Goal: Task Accomplishment & Management: Use online tool/utility

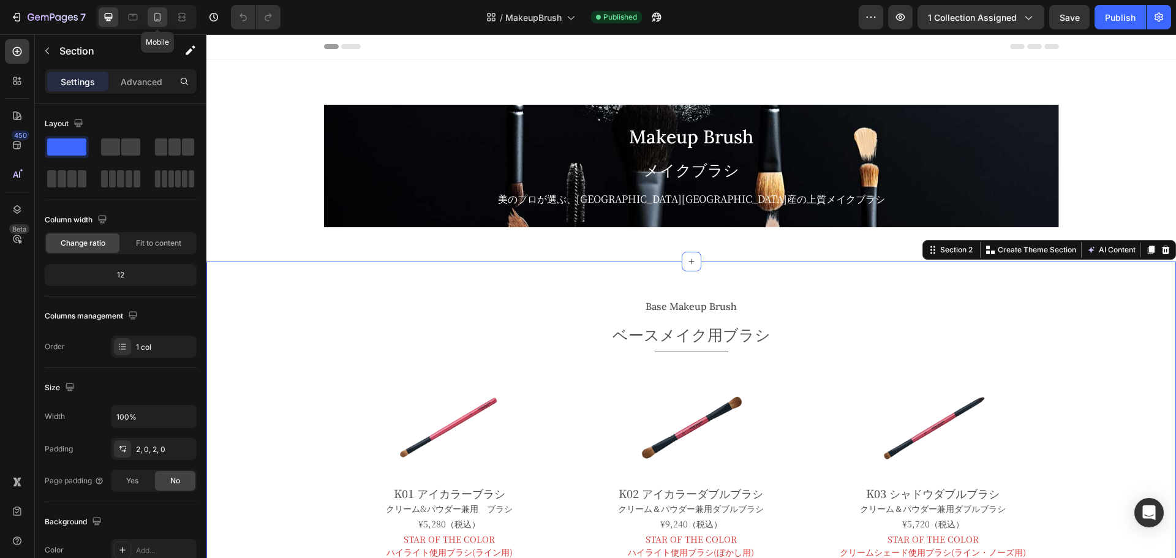
click at [150, 19] on div at bounding box center [158, 17] width 20 height 20
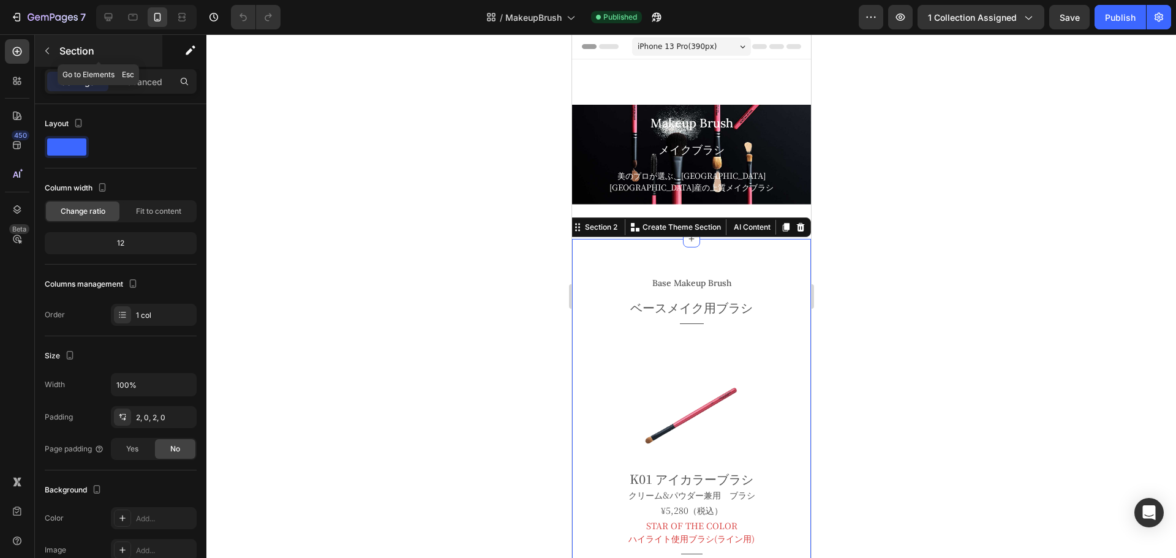
click at [67, 49] on p "Section" at bounding box center [109, 50] width 100 height 15
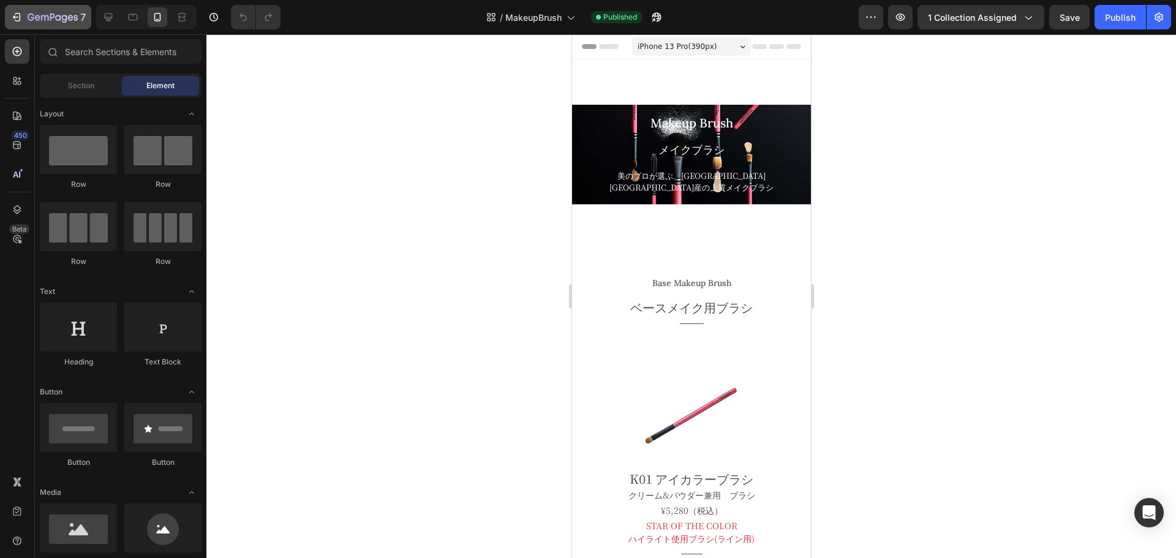
drag, startPoint x: 418, startPoint y: 123, endPoint x: 47, endPoint y: 13, distance: 387.7
click at [47, 13] on icon "button" at bounding box center [53, 18] width 50 height 10
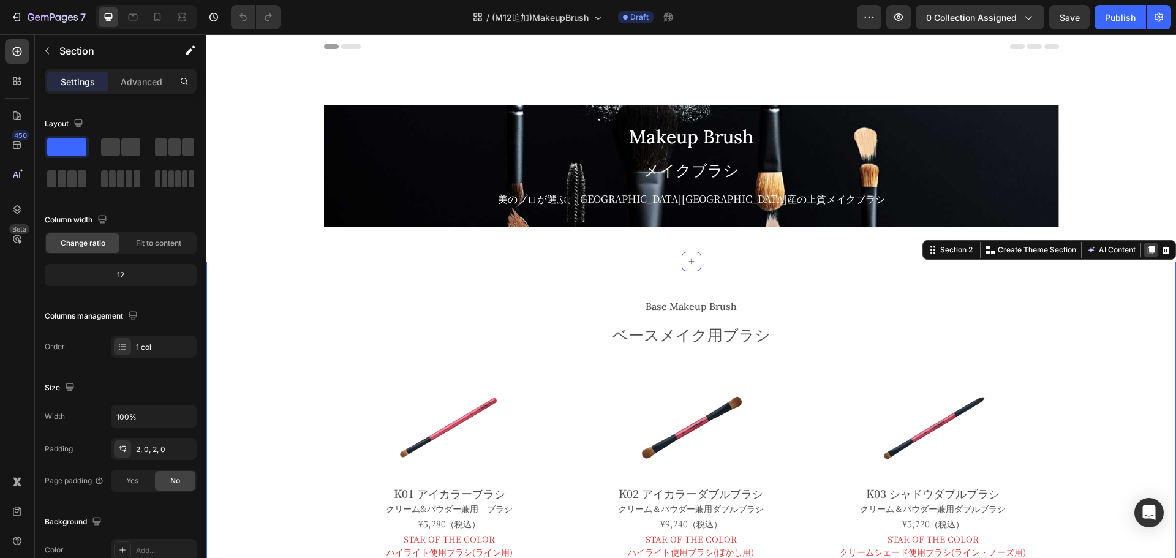
click at [1148, 252] on icon at bounding box center [1151, 250] width 7 height 9
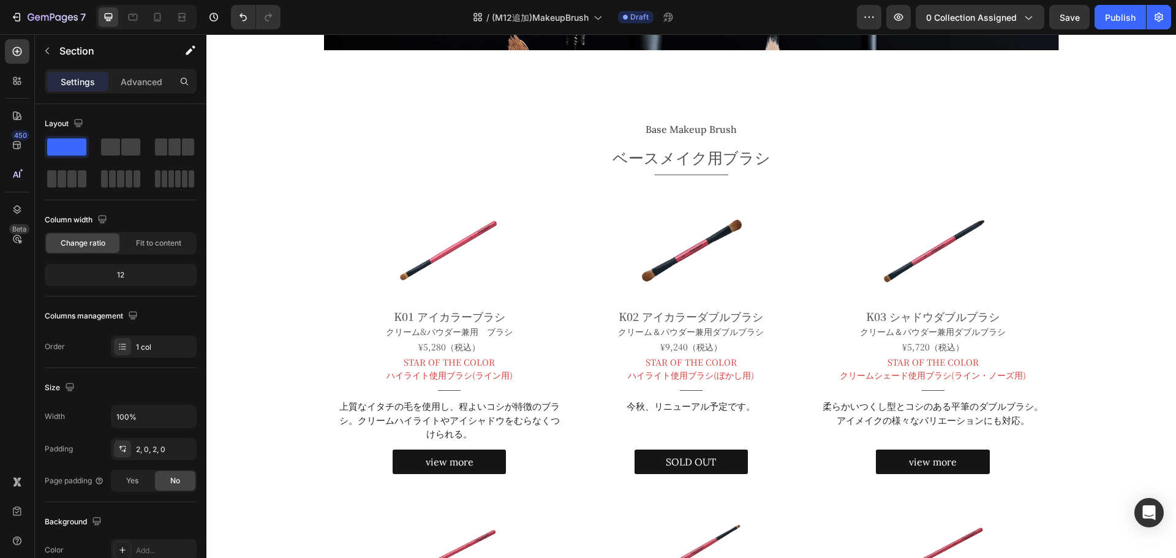
scroll to position [176, 0]
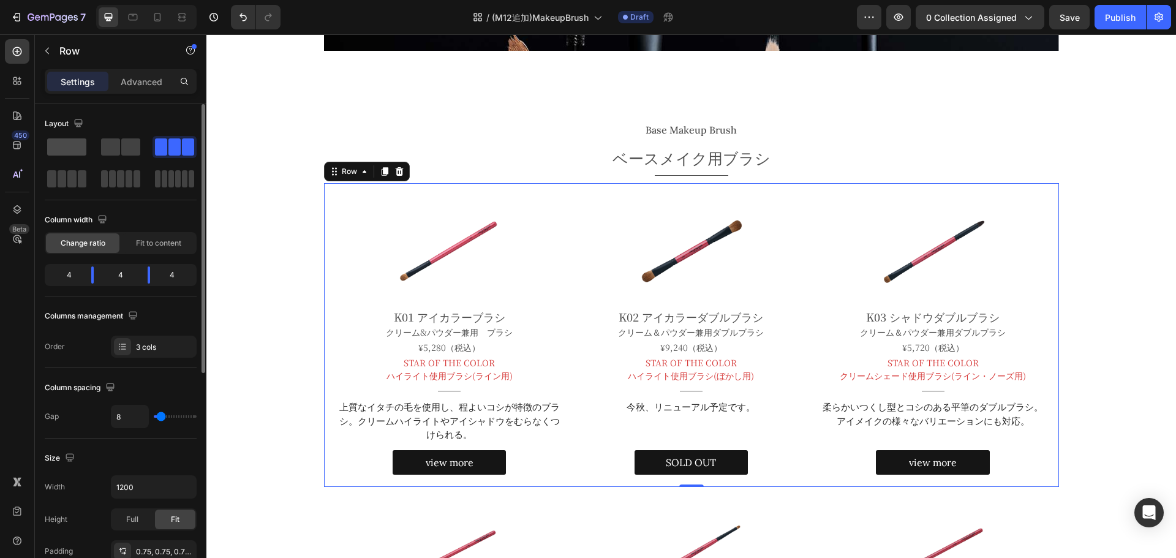
click at [63, 139] on span at bounding box center [66, 146] width 39 height 17
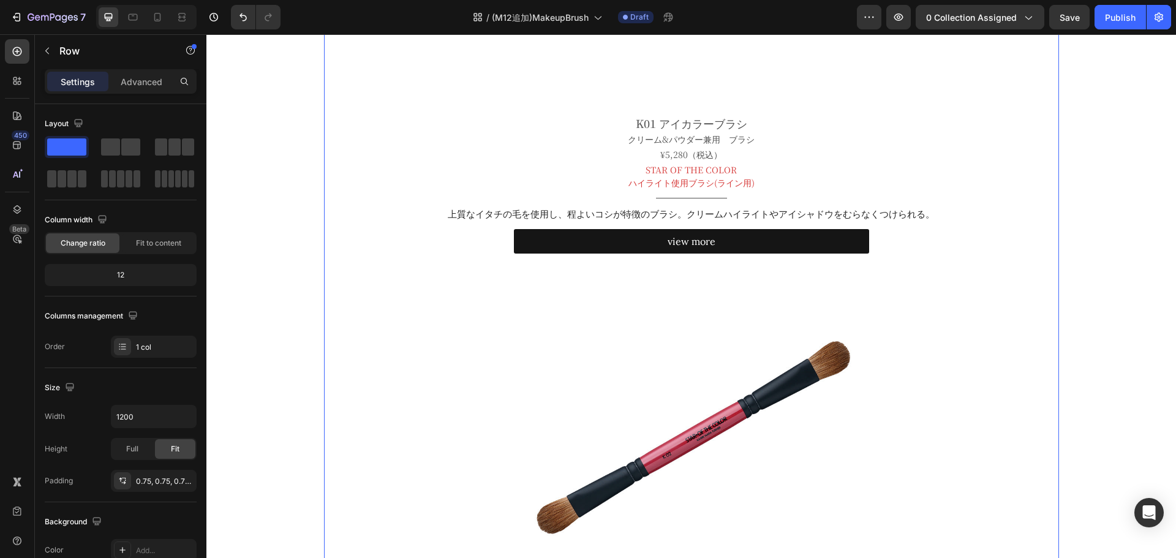
scroll to position [663, 0]
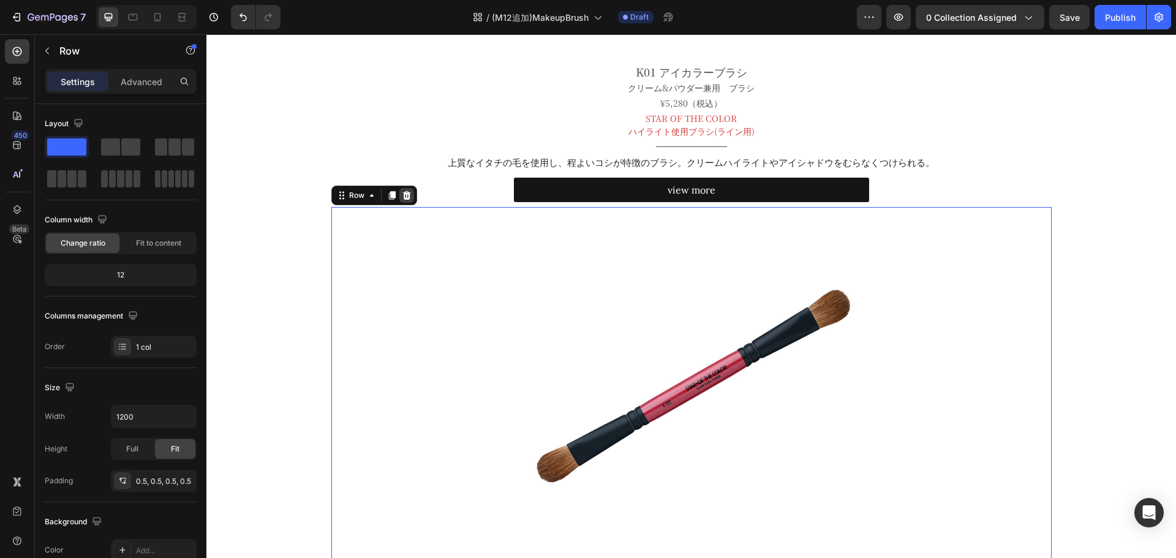
click at [402, 197] on icon at bounding box center [406, 195] width 8 height 9
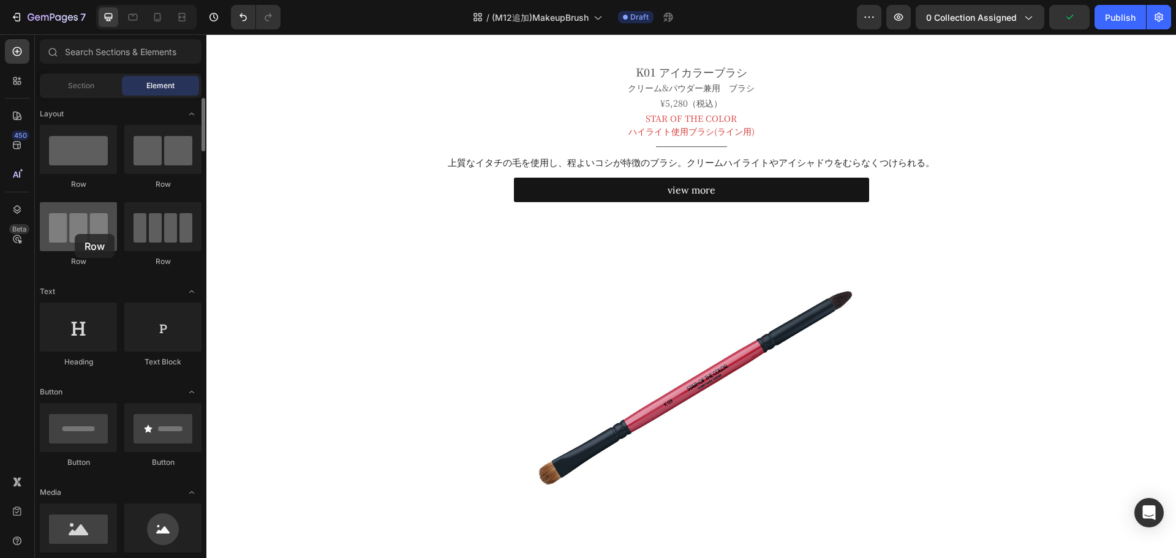
click at [75, 234] on div at bounding box center [78, 226] width 77 height 49
click at [85, 86] on span "Section" at bounding box center [81, 85] width 26 height 11
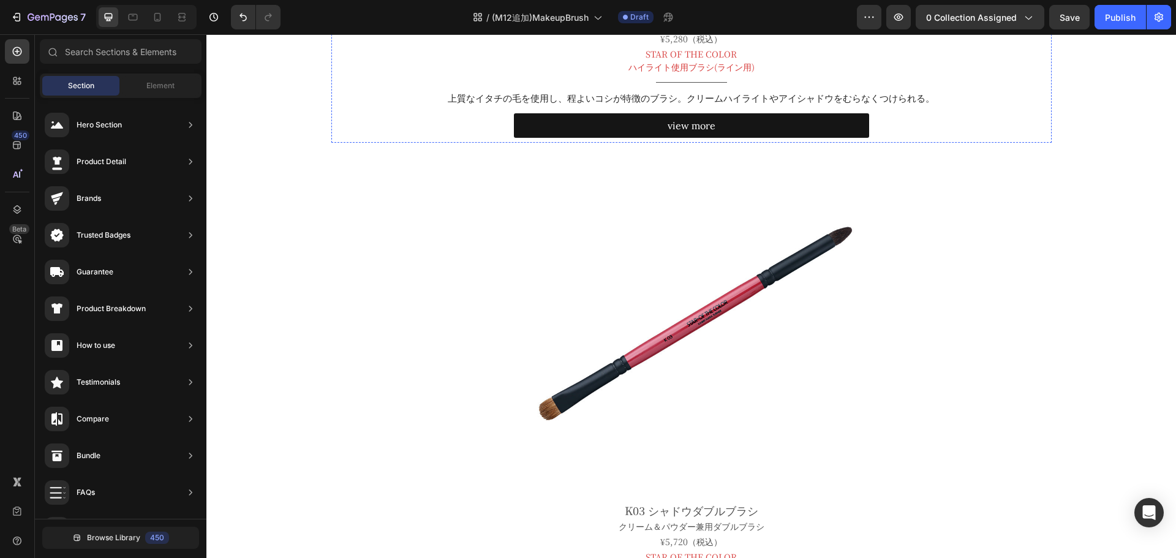
scroll to position [728, 0]
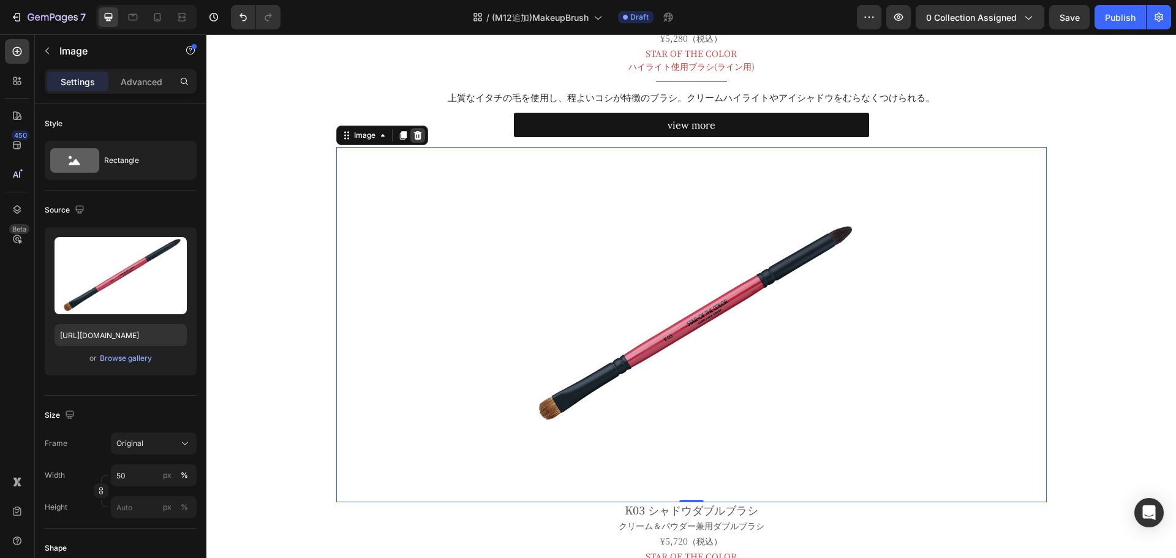
click at [416, 137] on icon at bounding box center [418, 135] width 10 height 10
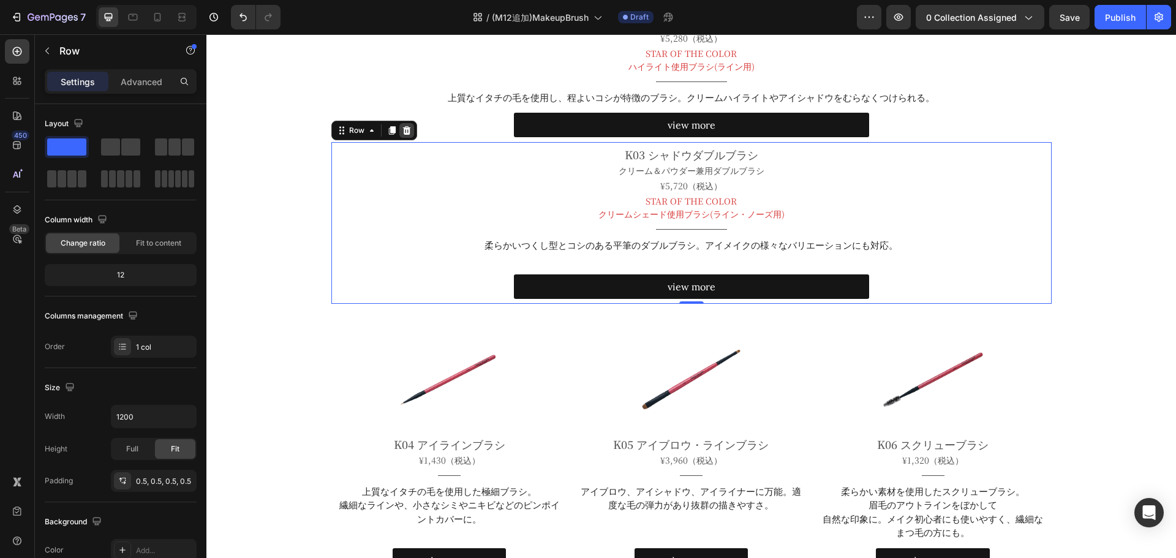
click at [402, 133] on icon at bounding box center [407, 131] width 10 height 10
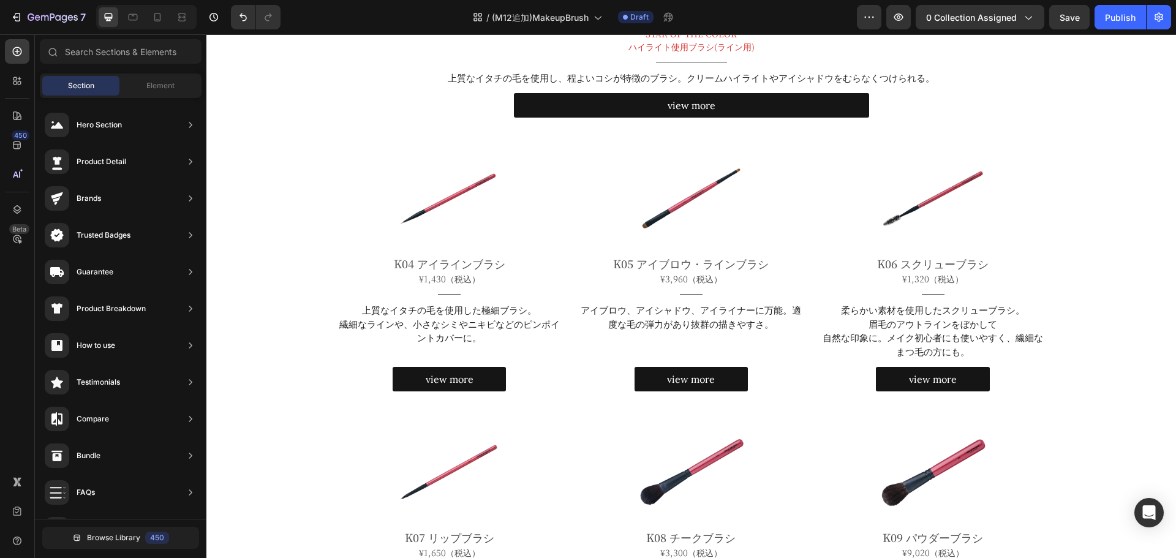
scroll to position [748, 0]
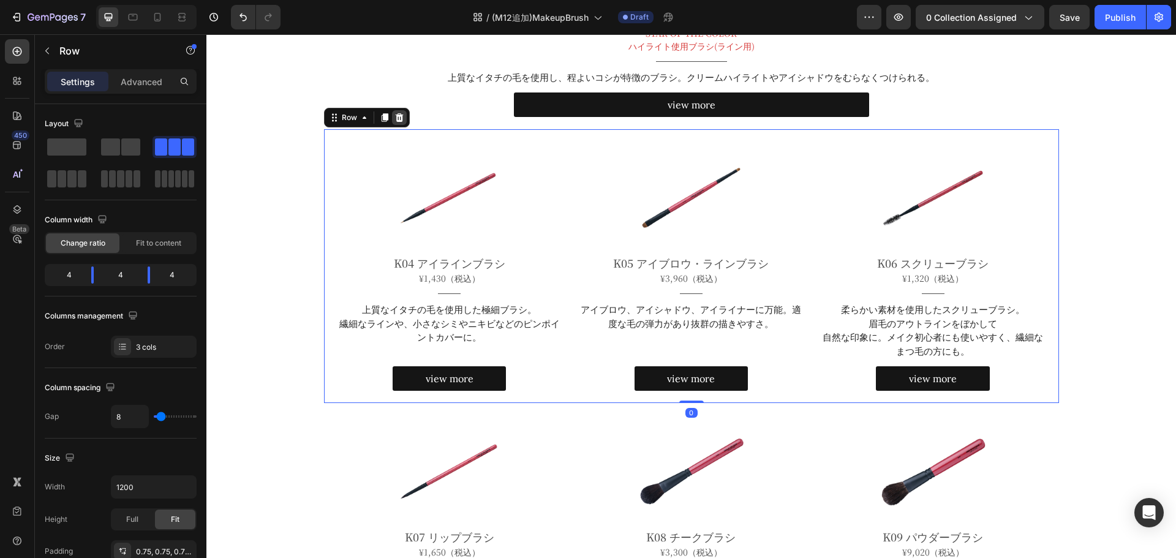
click at [401, 115] on div at bounding box center [399, 117] width 15 height 15
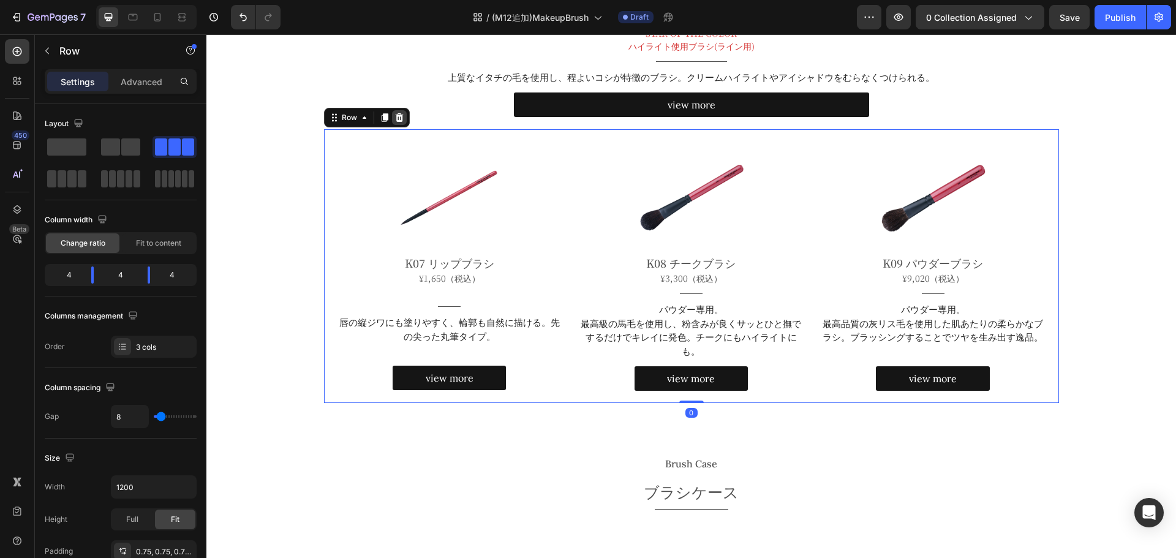
click at [396, 113] on icon at bounding box center [399, 118] width 10 height 10
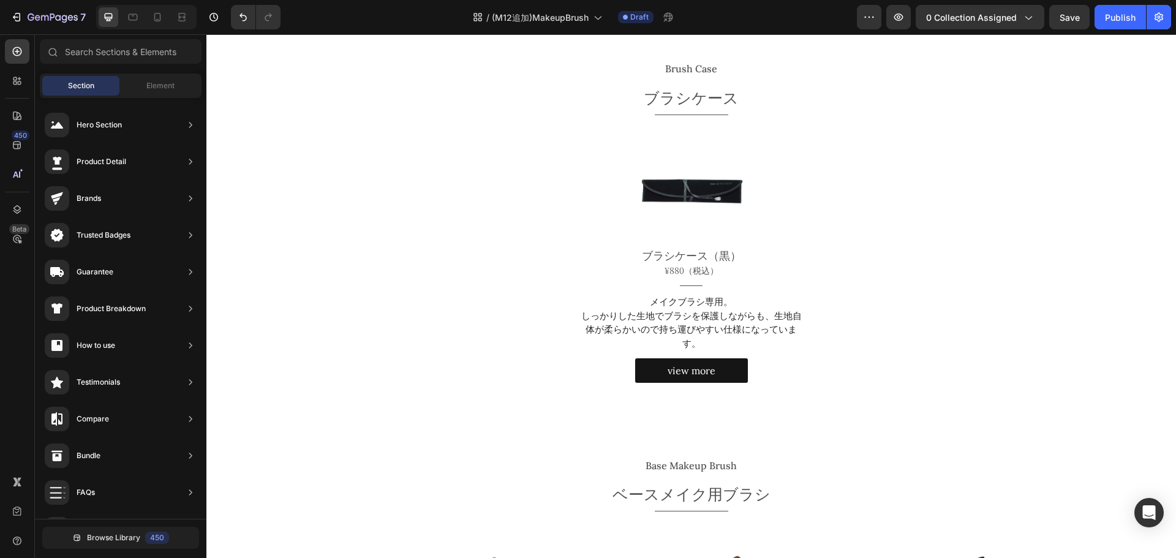
scroll to position [868, 0]
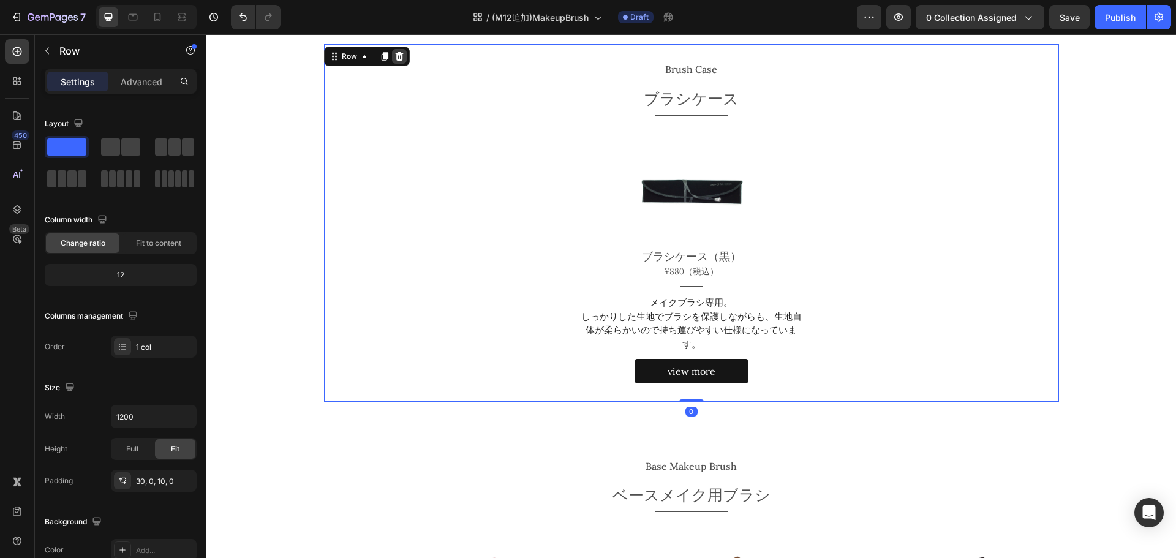
click at [399, 60] on icon at bounding box center [399, 56] width 10 height 10
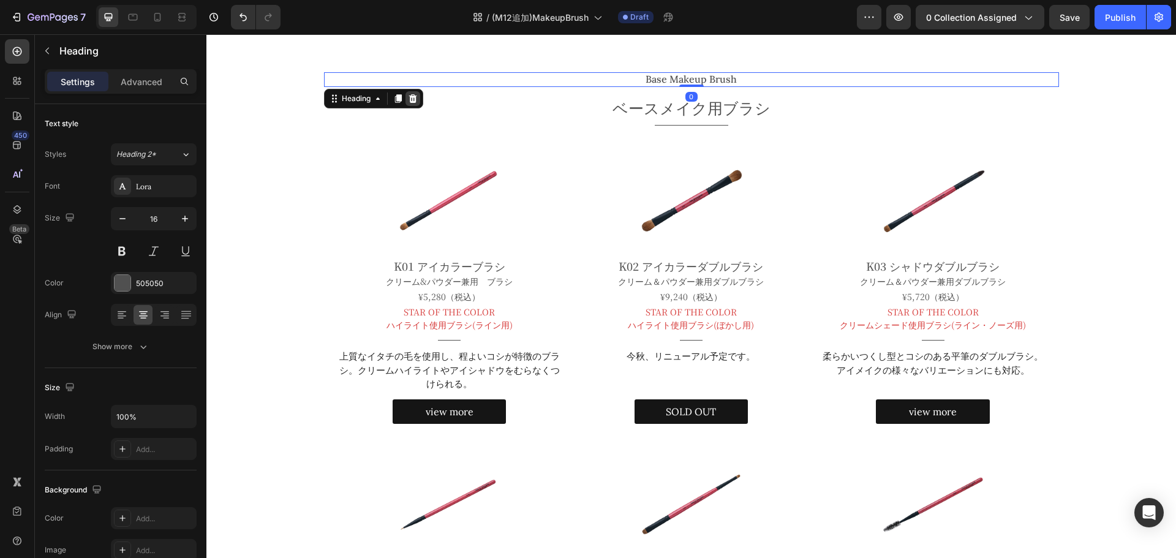
click at [410, 96] on icon at bounding box center [412, 98] width 8 height 9
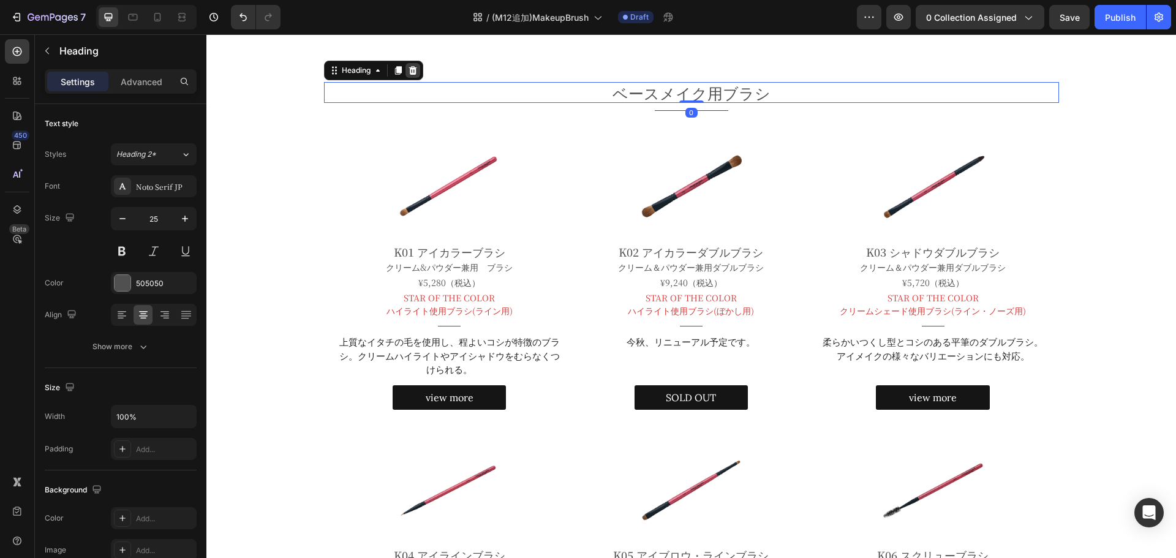
click at [408, 68] on icon at bounding box center [412, 70] width 8 height 9
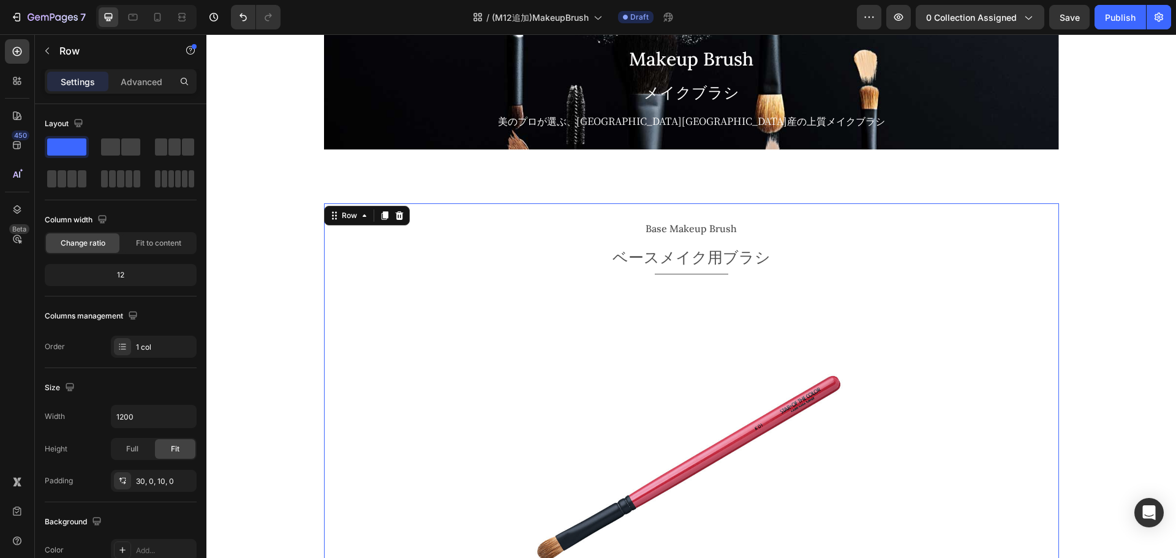
scroll to position [77, 0]
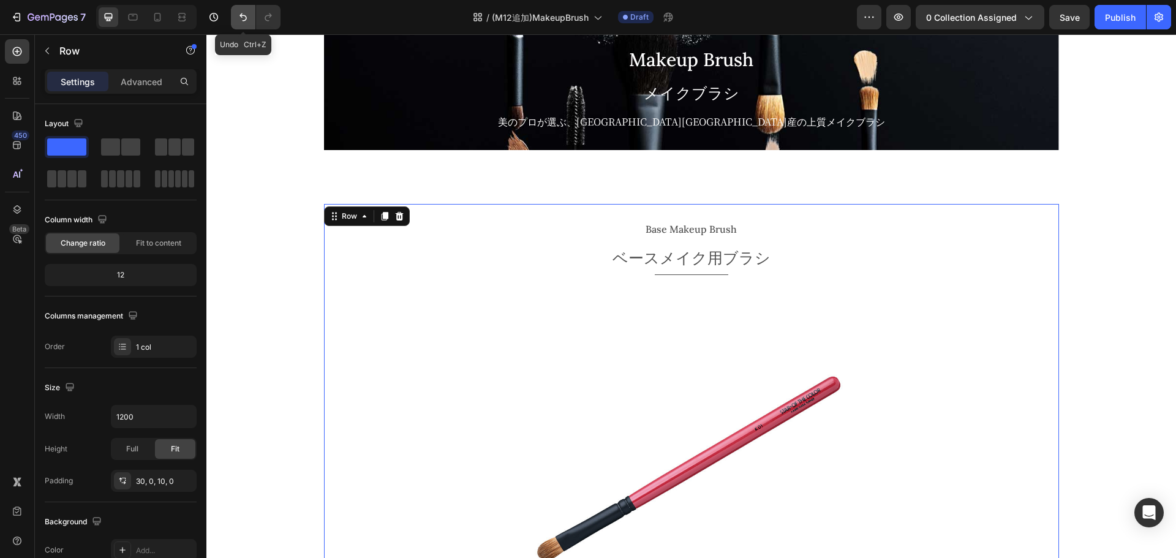
click at [236, 21] on button "Undo/Redo" at bounding box center [243, 17] width 24 height 24
click at [244, 10] on button "Undo/Redo" at bounding box center [243, 17] width 24 height 24
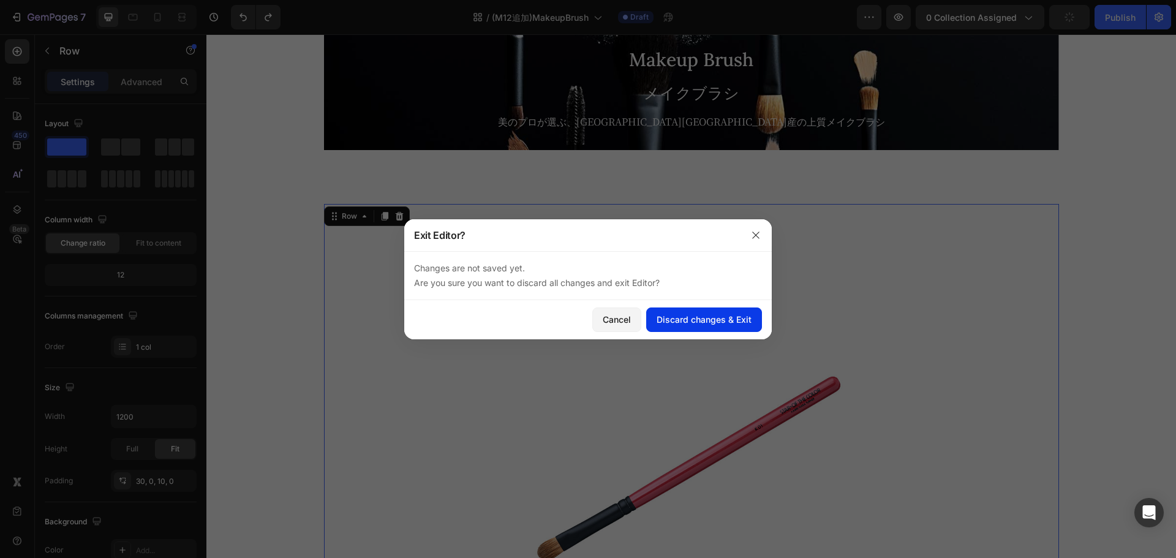
click at [687, 310] on button "Discard changes & Exit" at bounding box center [704, 319] width 116 height 24
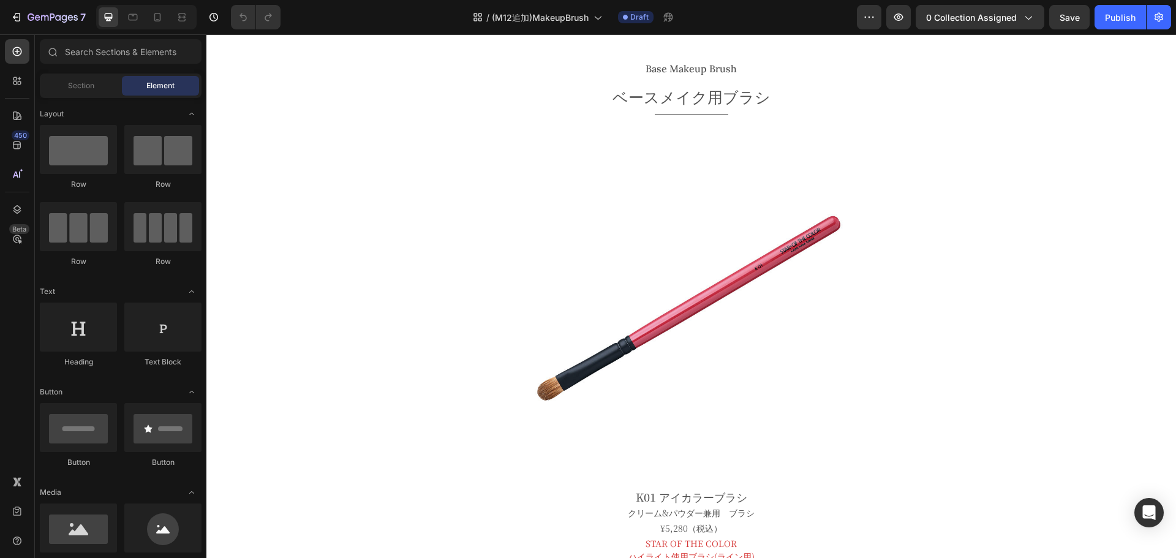
scroll to position [236, 0]
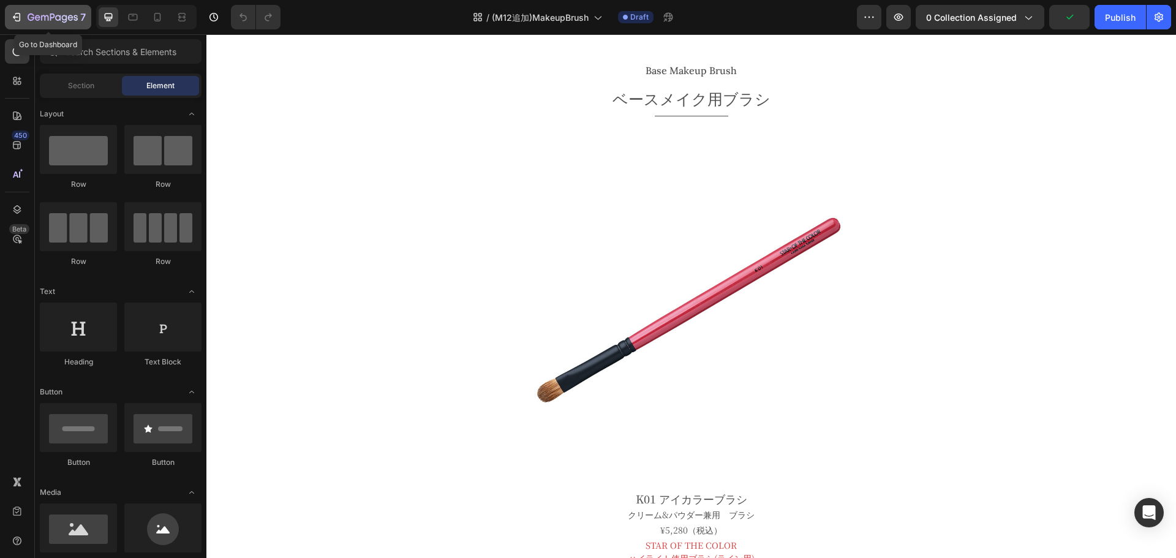
click at [60, 18] on icon "button" at bounding box center [58, 18] width 6 height 6
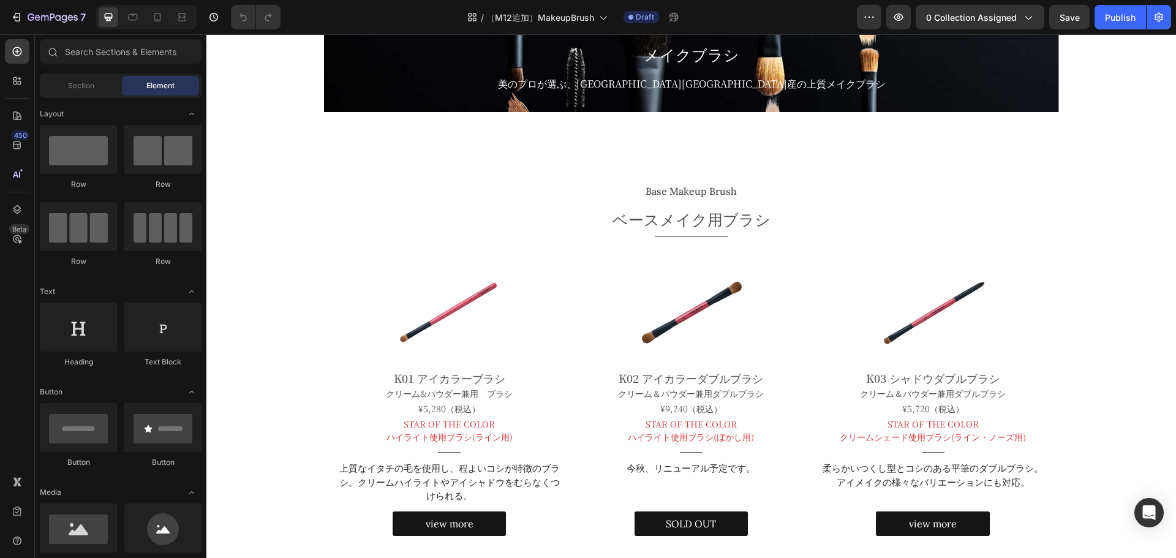
scroll to position [116, 0]
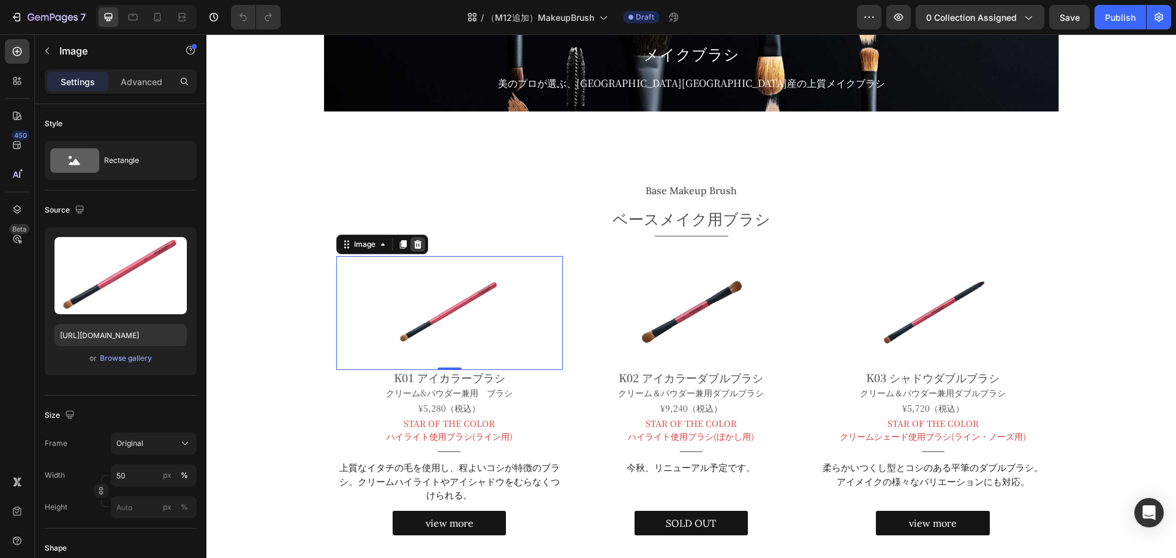
click at [415, 244] on icon at bounding box center [417, 244] width 8 height 9
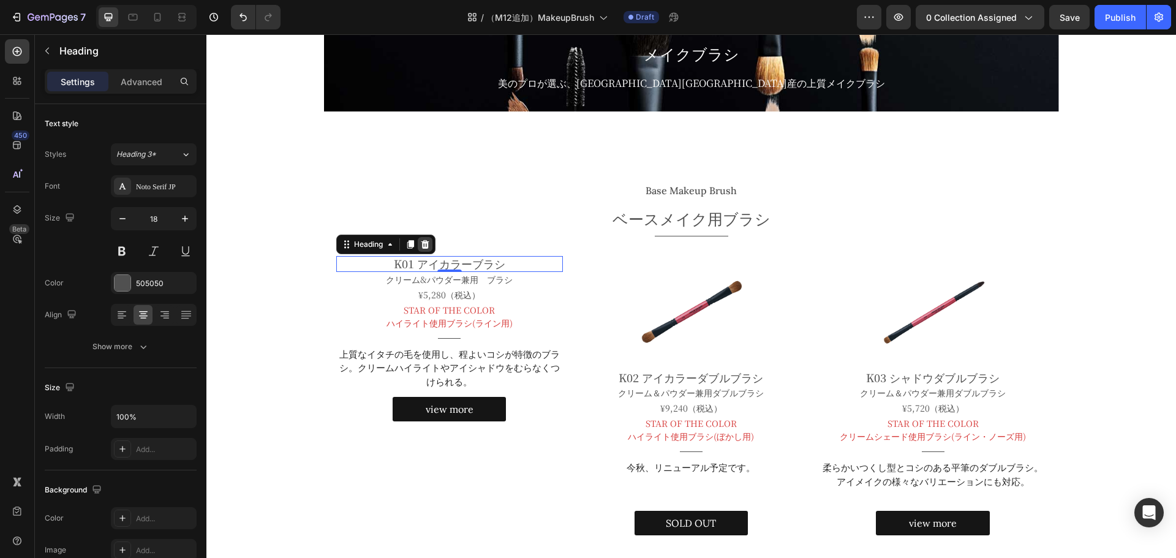
click at [422, 241] on icon at bounding box center [425, 244] width 8 height 9
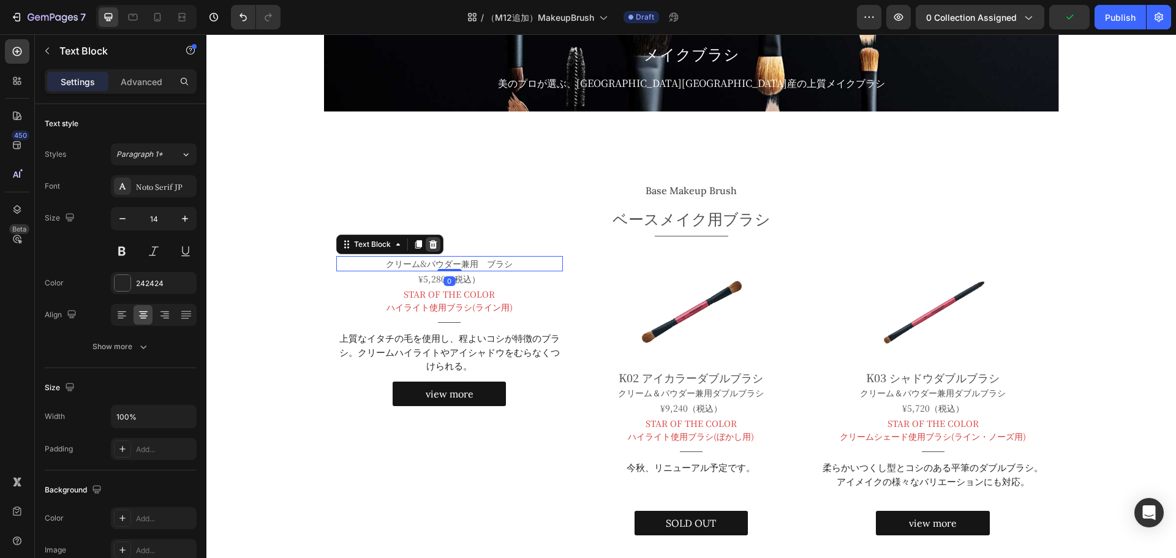
click at [429, 243] on icon at bounding box center [433, 244] width 8 height 9
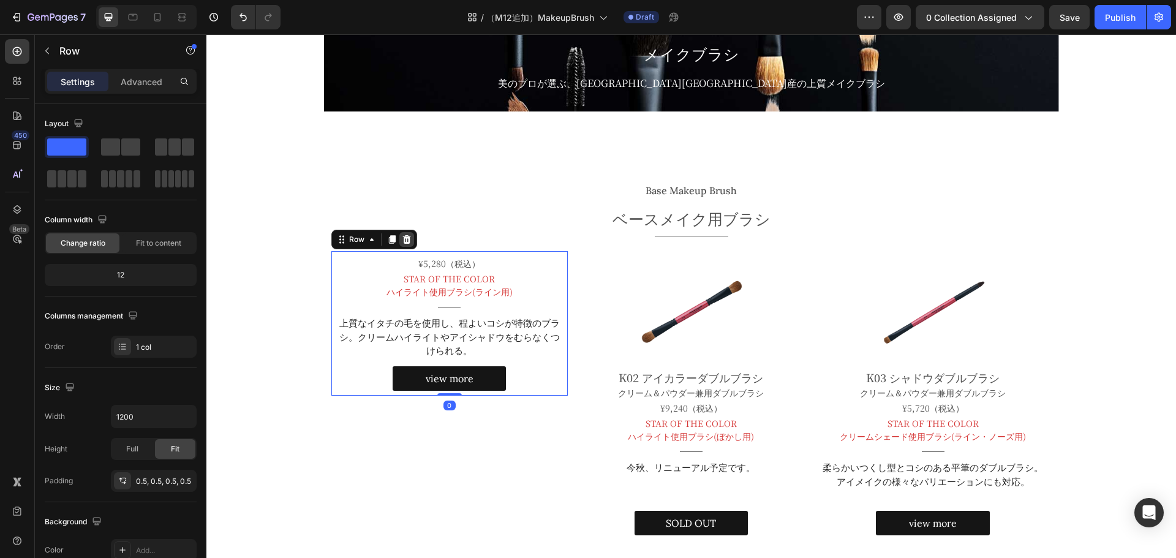
click at [405, 238] on icon at bounding box center [407, 240] width 10 height 10
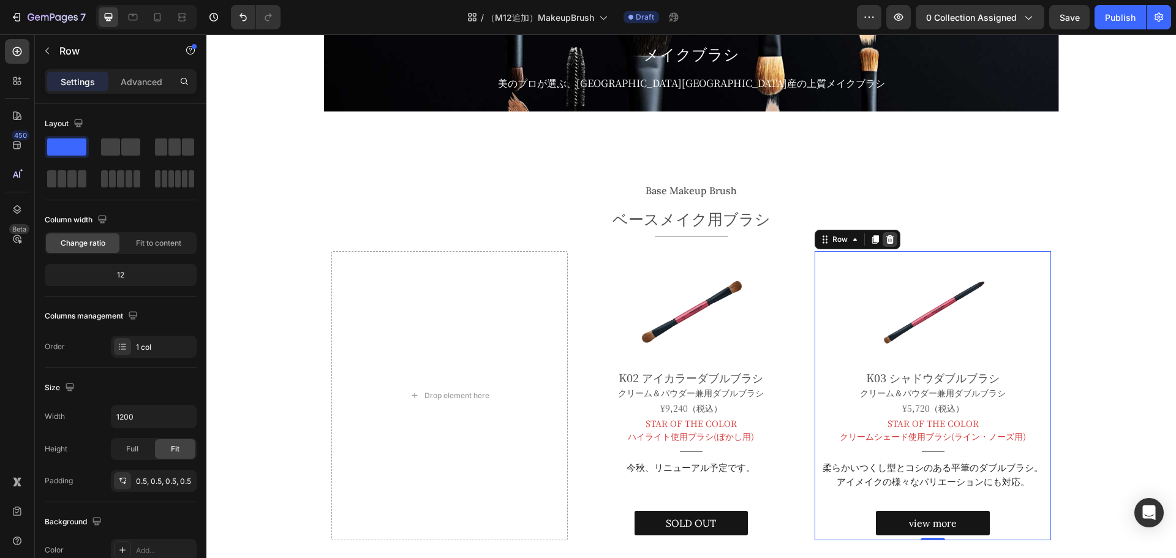
click at [886, 238] on icon at bounding box center [890, 239] width 8 height 9
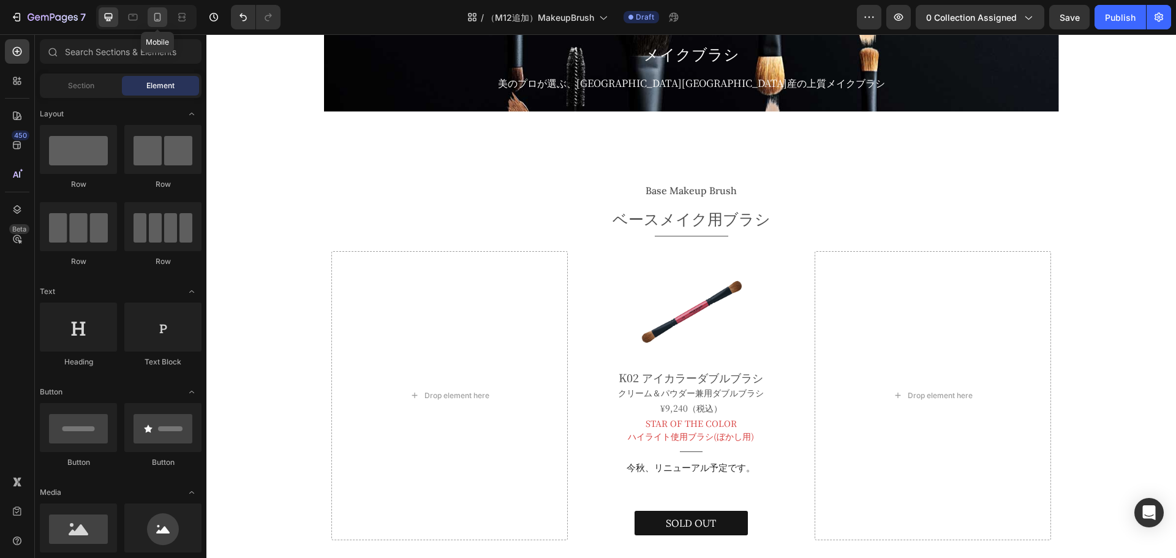
click at [156, 17] on icon at bounding box center [157, 17] width 12 height 12
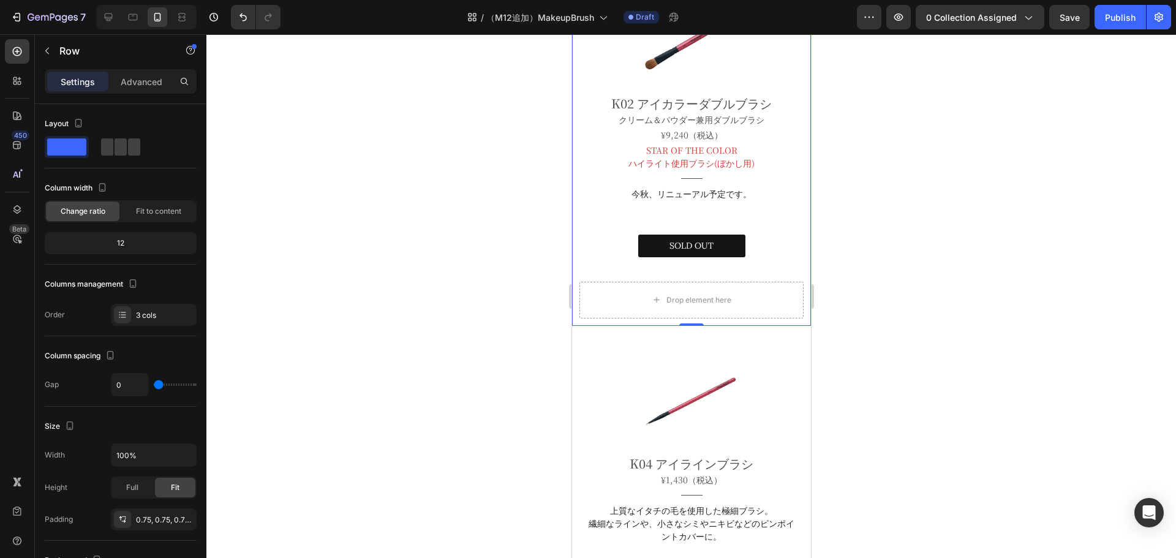
scroll to position [202, 0]
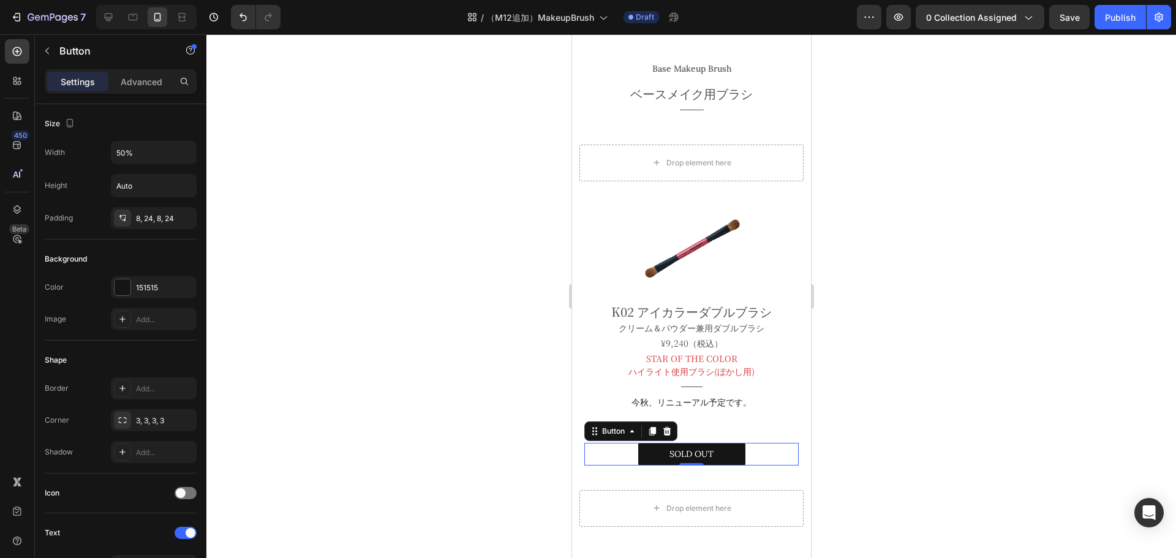
click at [65, 75] on p "Settings" at bounding box center [78, 81] width 34 height 13
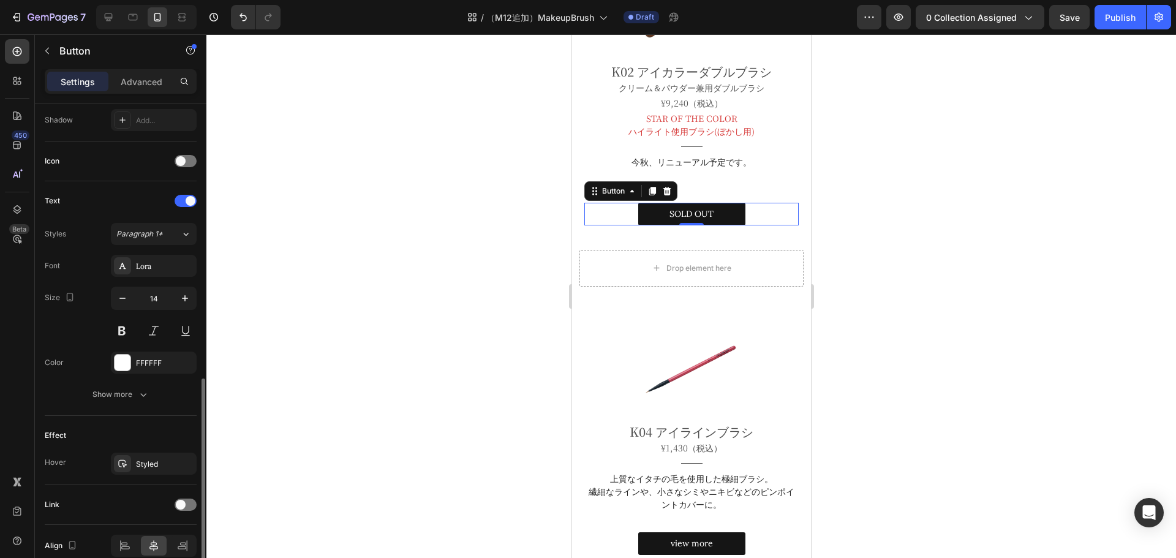
scroll to position [390, 0]
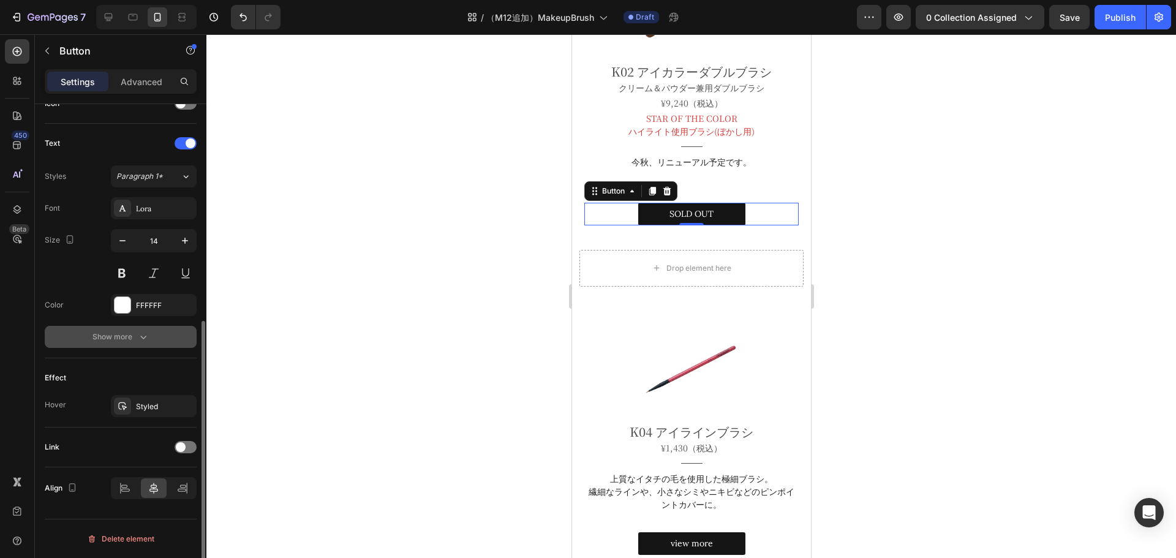
click at [146, 337] on icon "button" at bounding box center [143, 337] width 12 height 12
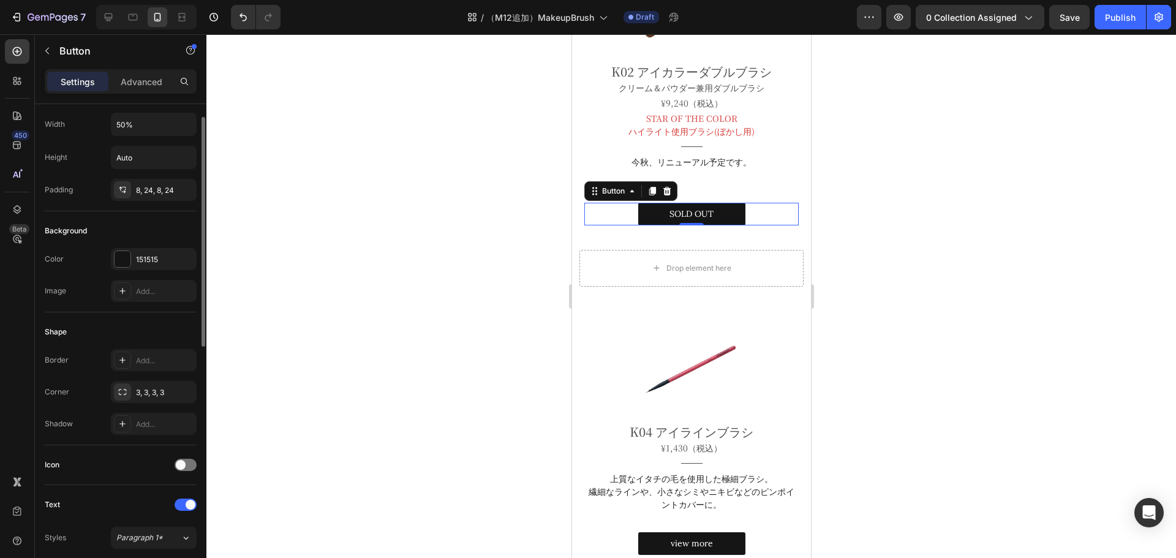
scroll to position [0, 0]
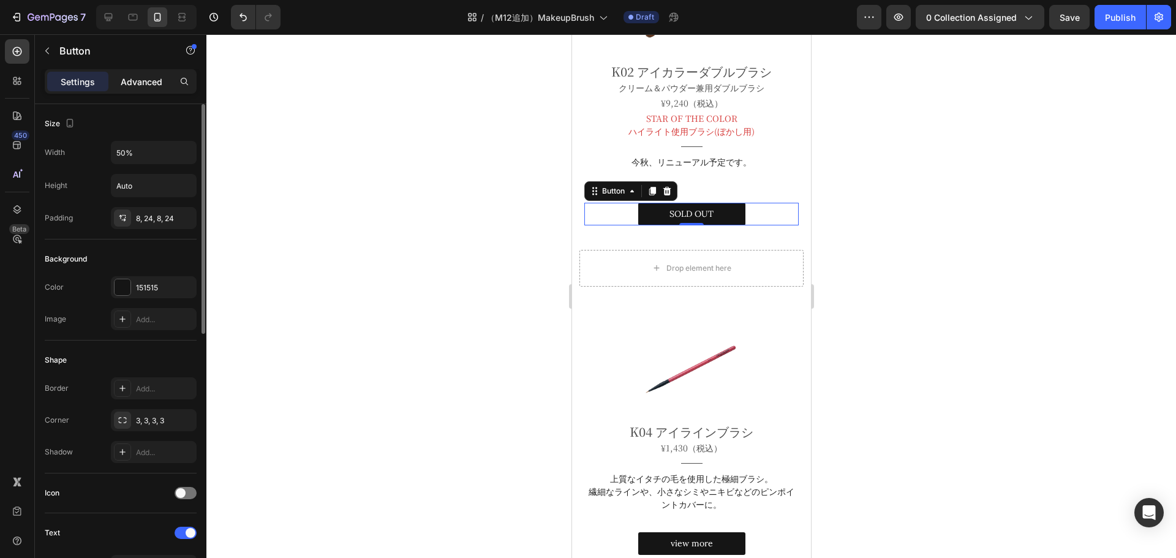
click at [134, 76] on p "Advanced" at bounding box center [142, 81] width 42 height 13
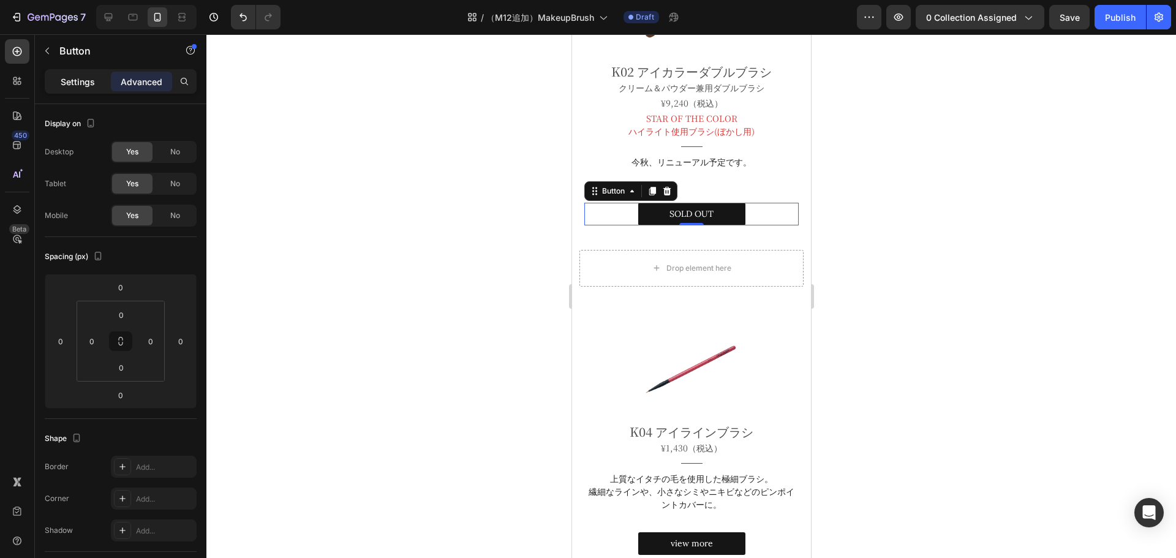
click at [81, 80] on p "Settings" at bounding box center [78, 81] width 34 height 13
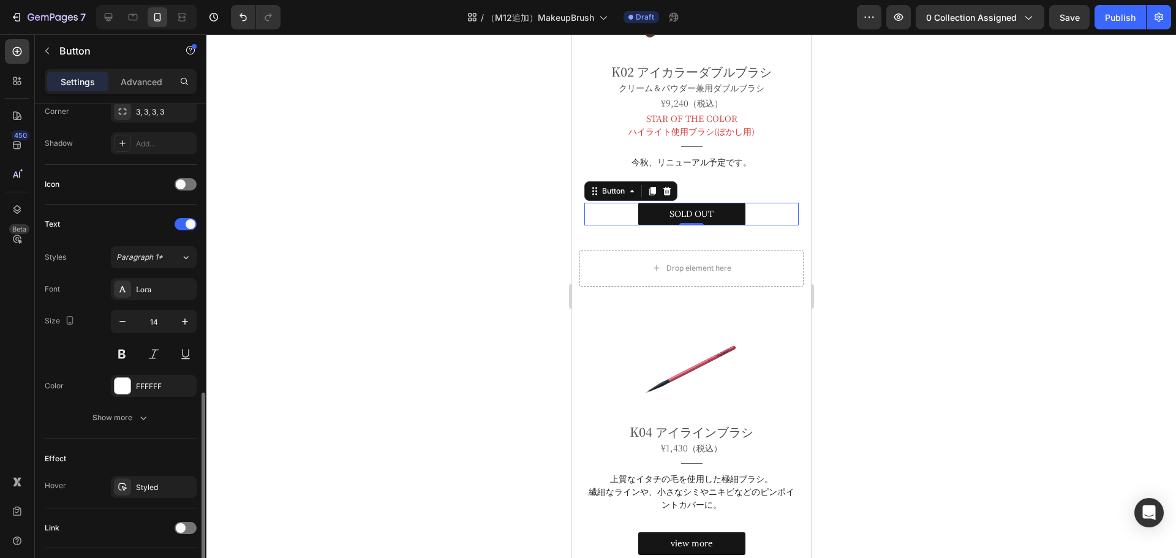
scroll to position [390, 0]
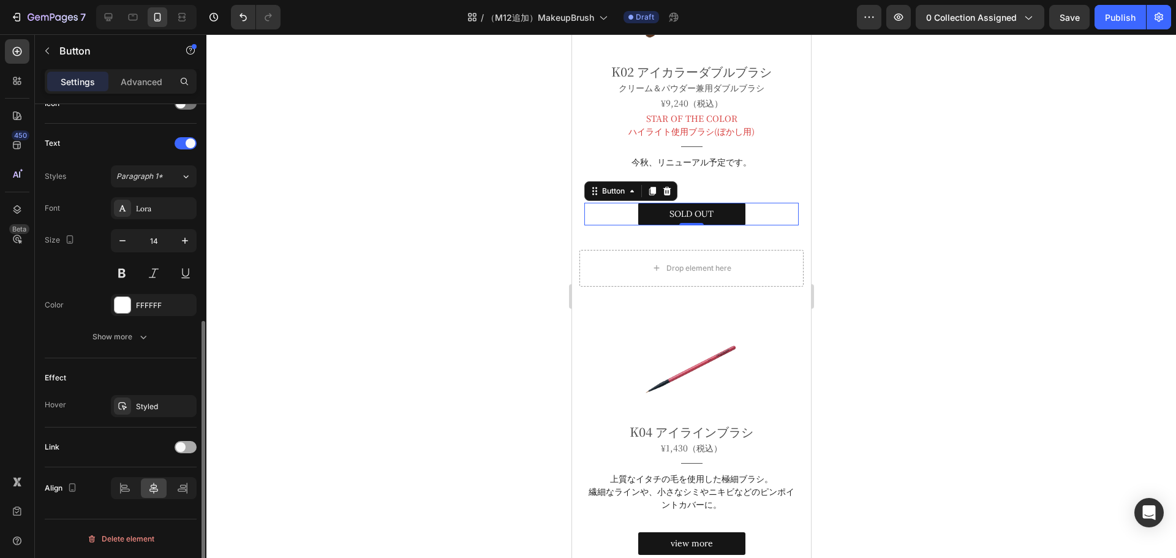
click at [187, 446] on div at bounding box center [186, 447] width 22 height 12
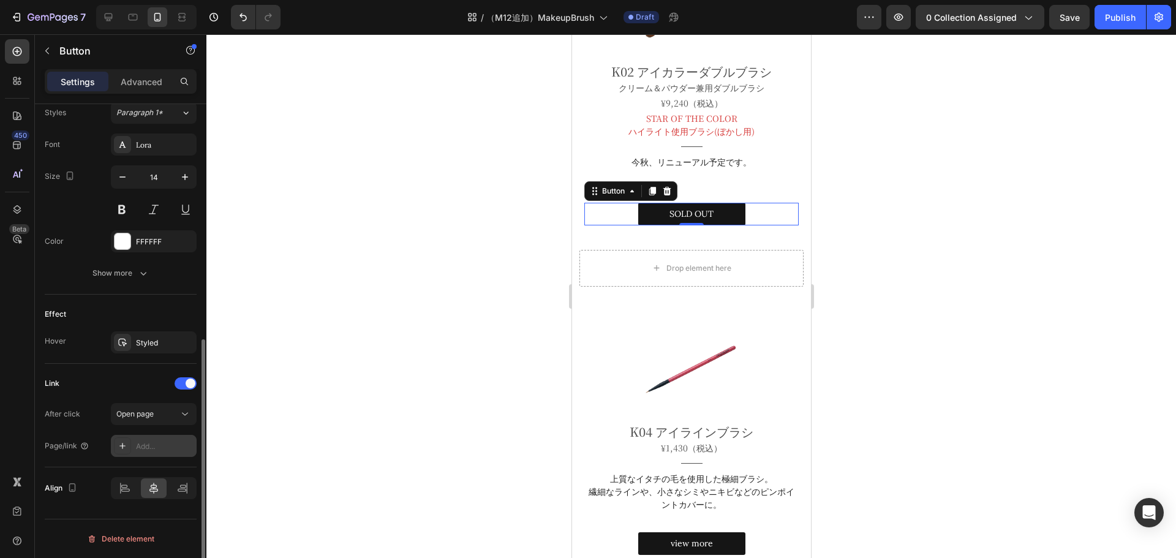
click at [124, 441] on icon at bounding box center [123, 446] width 10 height 10
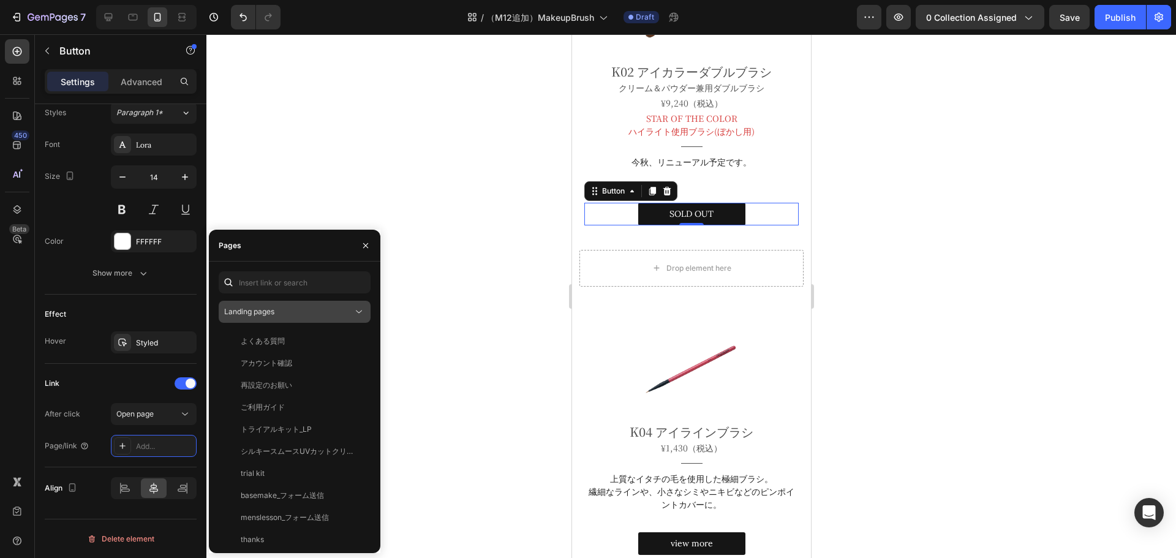
click at [362, 310] on icon at bounding box center [359, 311] width 6 height 3
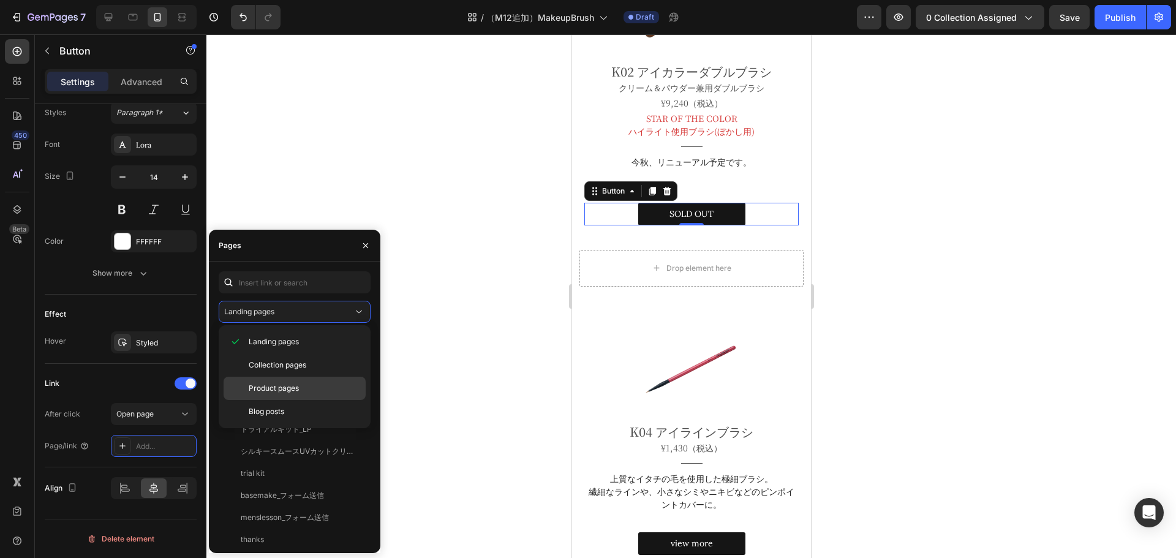
click at [285, 385] on span "Product pages" at bounding box center [274, 388] width 50 height 11
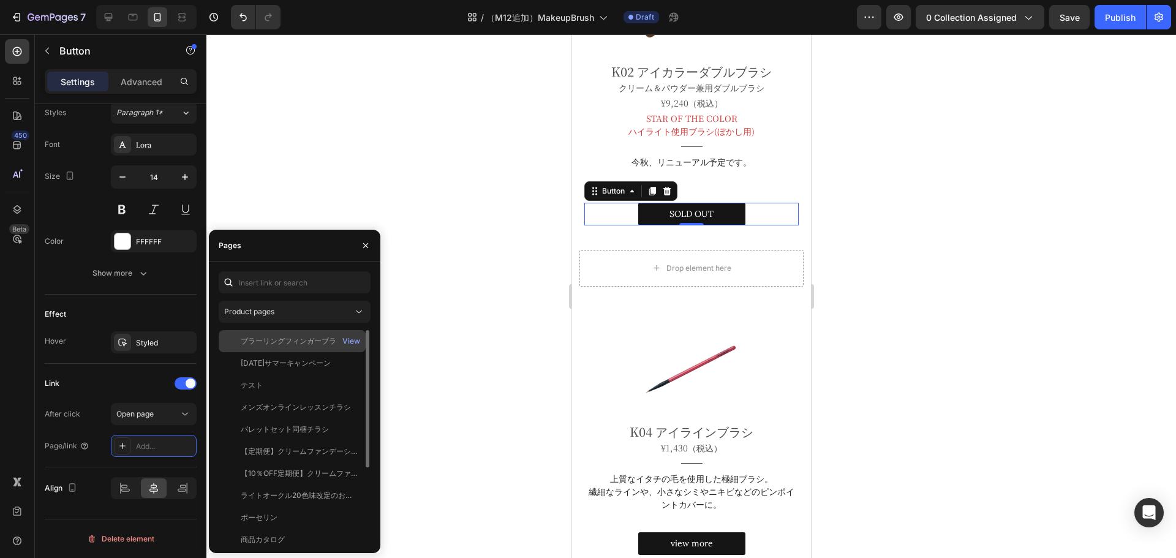
click at [293, 352] on div "ブラーリングフィンガーブラシ-M12 View" at bounding box center [292, 363] width 147 height 22
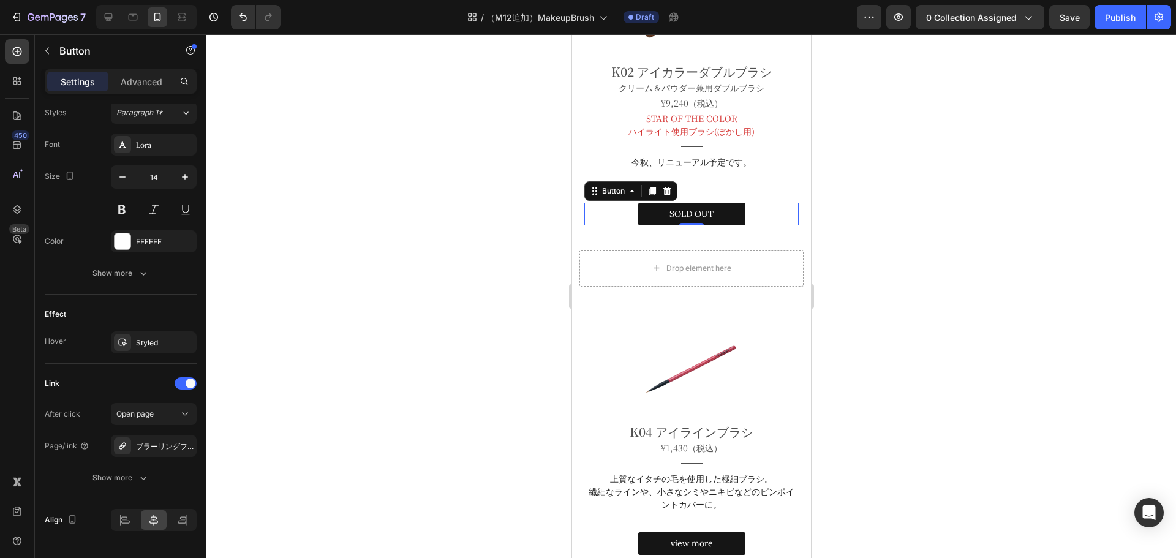
click at [421, 352] on div at bounding box center [690, 296] width 969 height 524
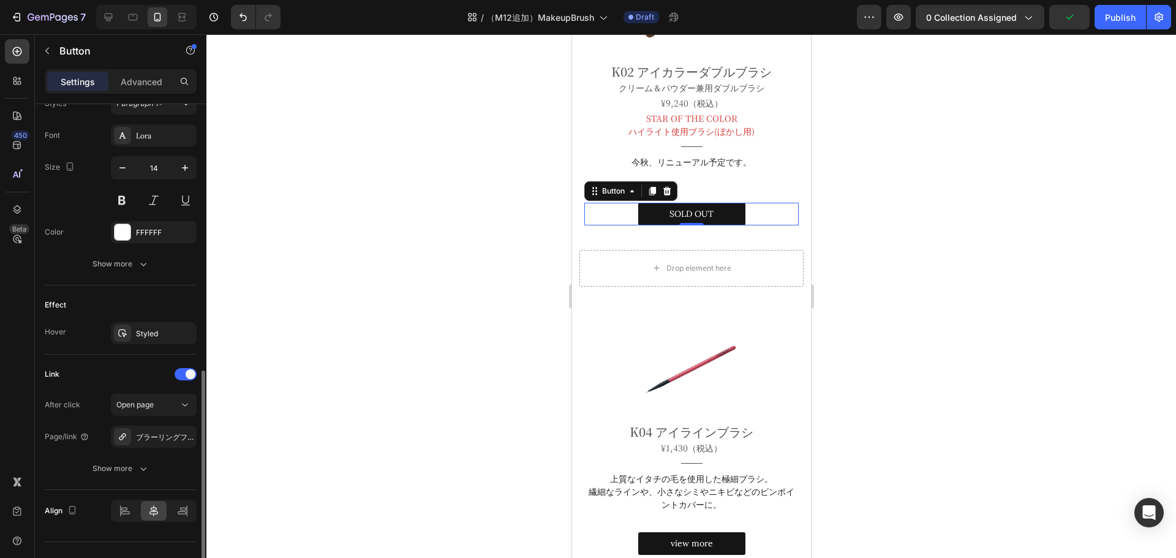
scroll to position [485, 0]
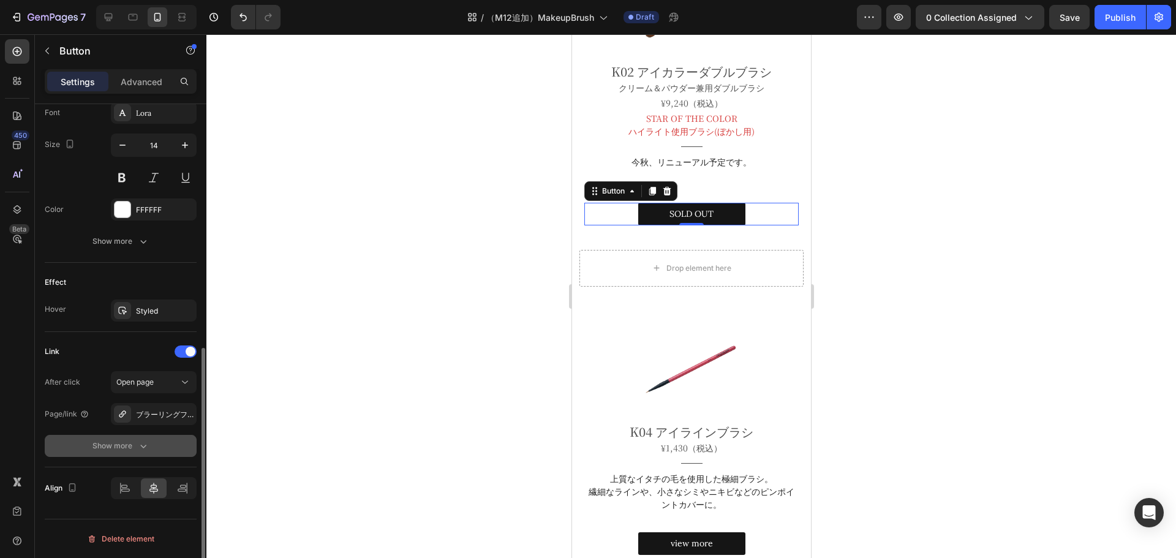
click at [134, 442] on div "Show more" at bounding box center [120, 446] width 57 height 12
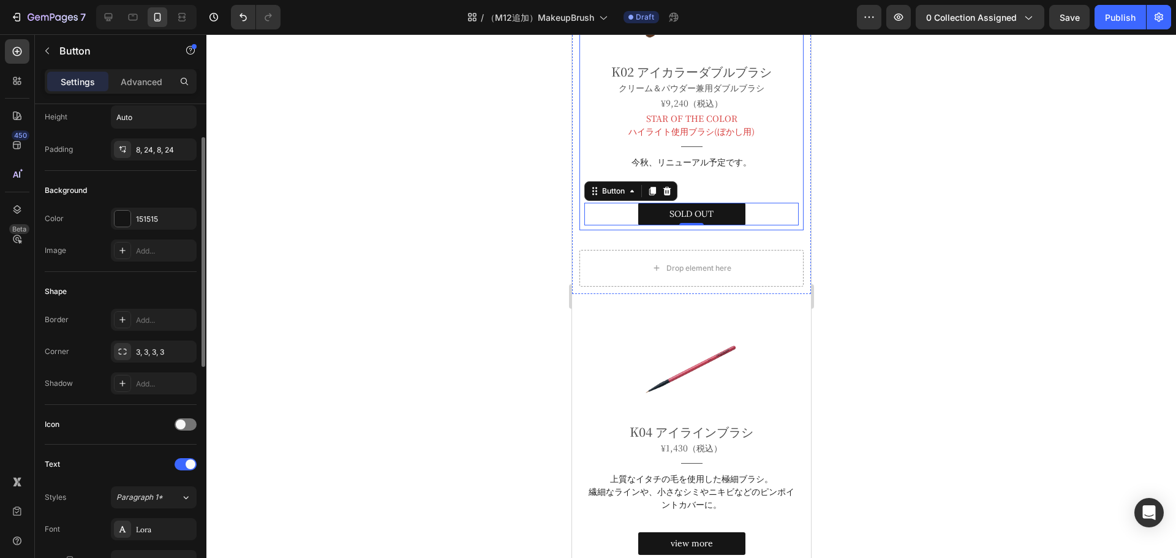
scroll to position [70, 0]
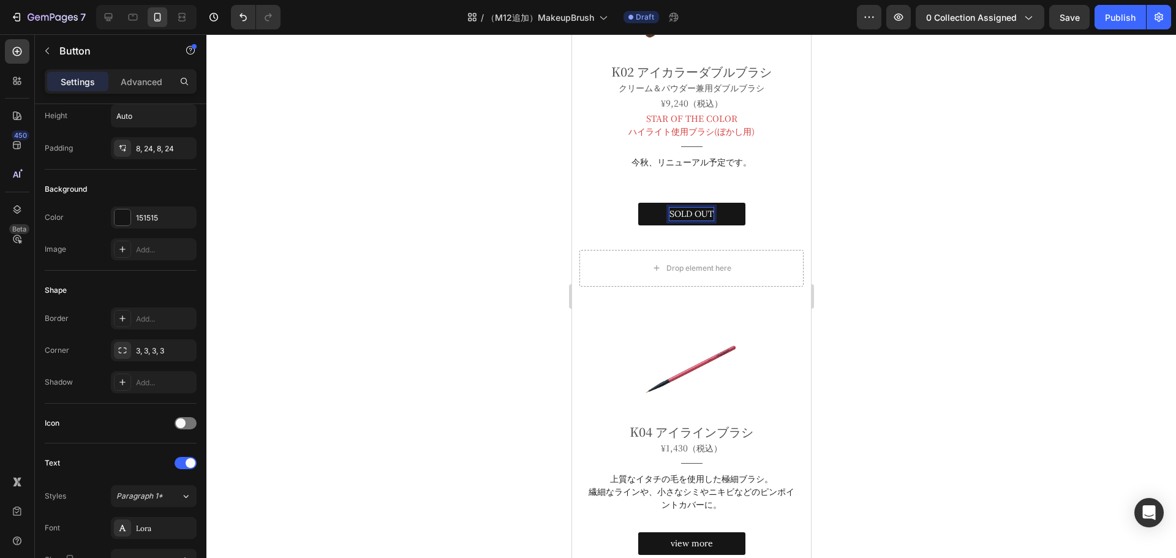
click at [676, 212] on p "SOLD OUT" at bounding box center [691, 214] width 44 height 13
click at [936, 267] on div at bounding box center [690, 296] width 969 height 524
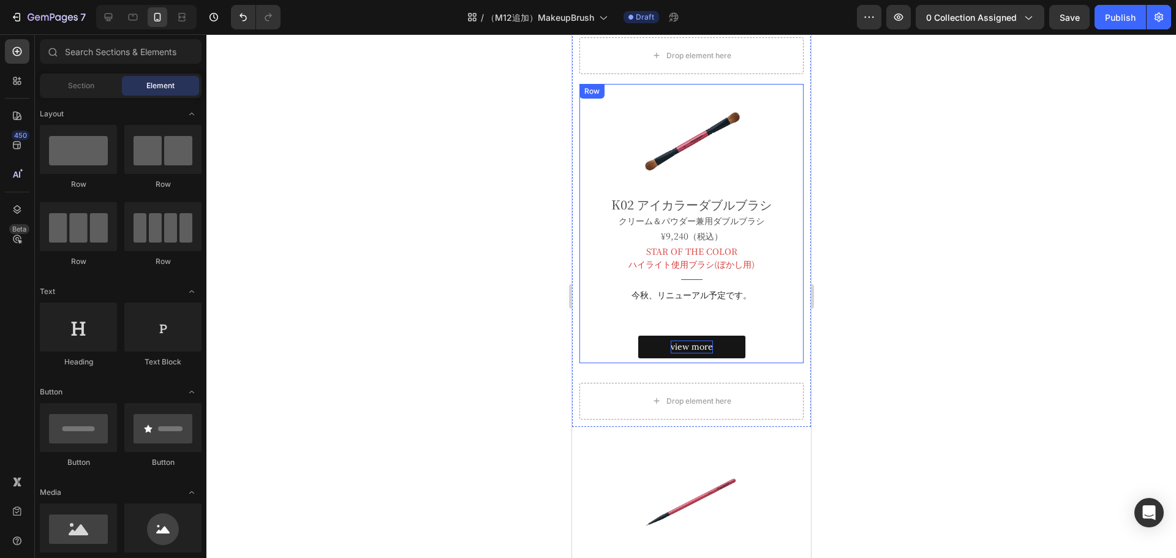
scroll to position [264, 0]
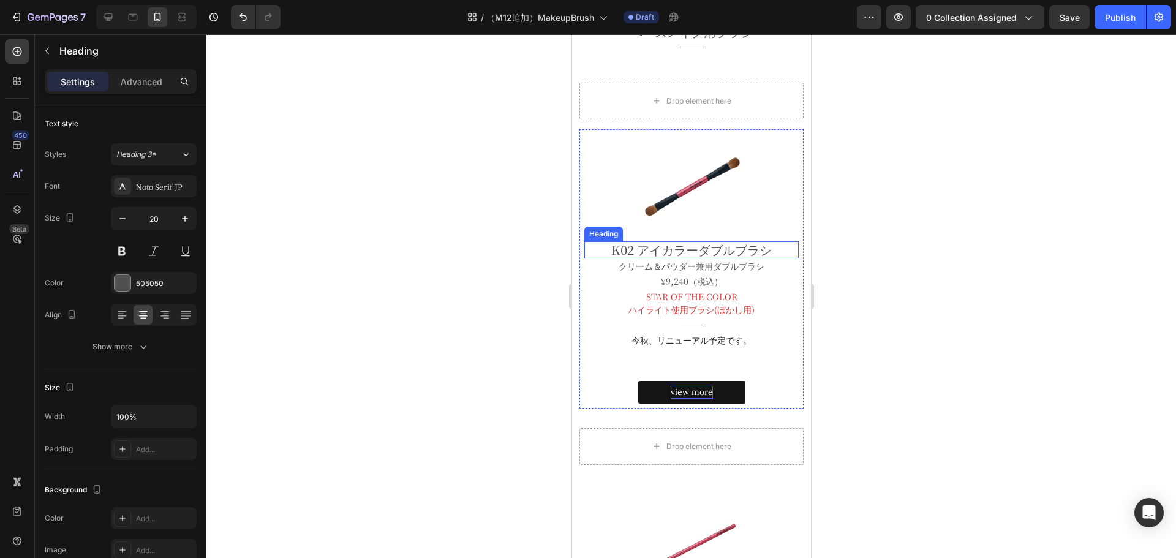
click at [641, 243] on h2 "K02 アイカラーダブルブラシ" at bounding box center [691, 249] width 214 height 17
click at [641, 243] on p "K02 アイカラーダブルブラシ" at bounding box center [691, 250] width 212 height 15
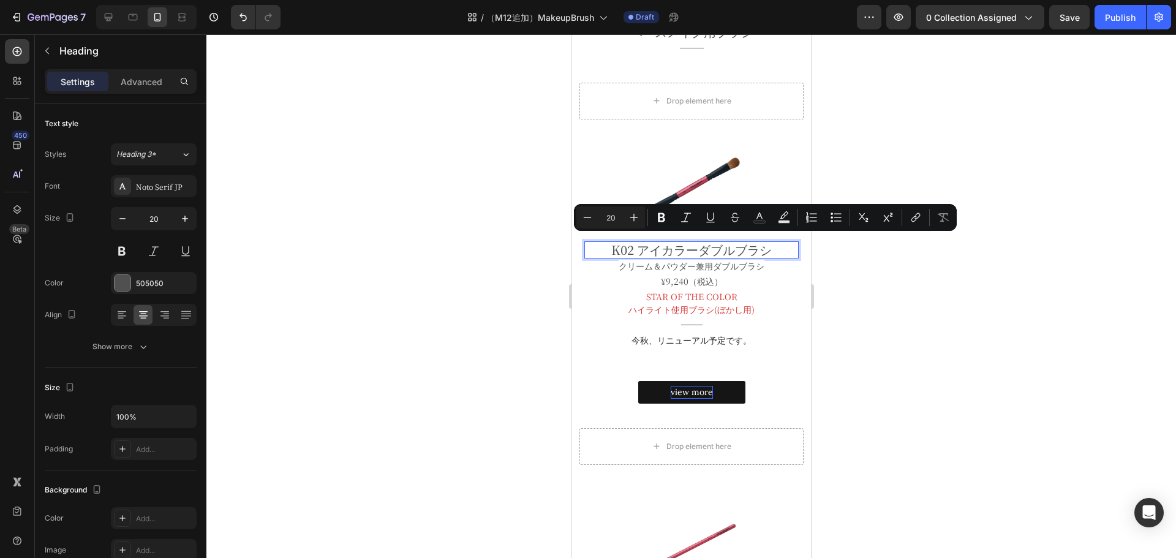
click at [641, 243] on p "K02 アイカラーダブルブラシ" at bounding box center [691, 250] width 212 height 15
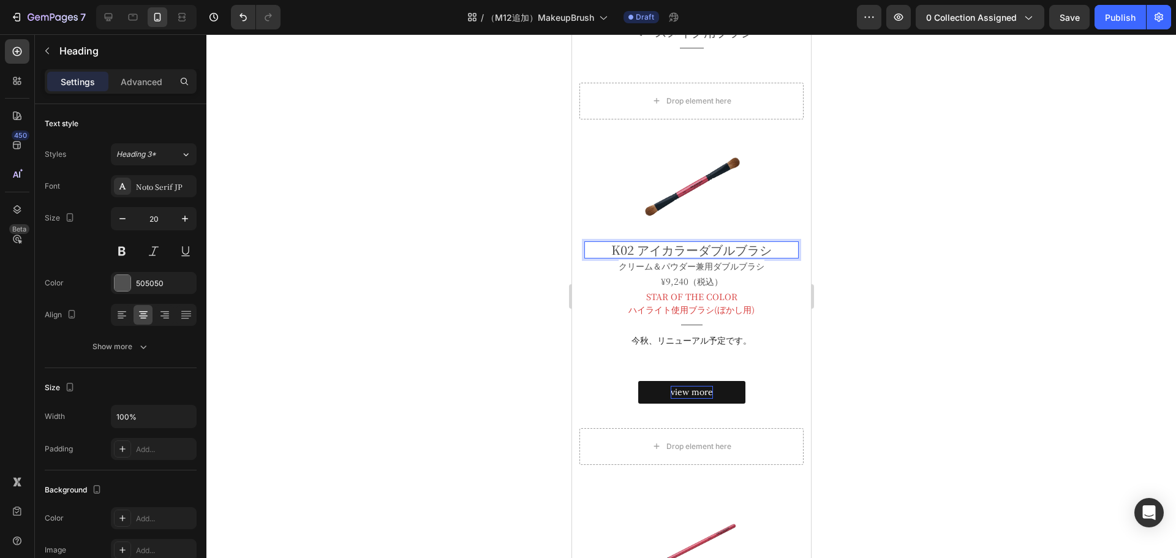
click at [615, 243] on p "K02 アイカラーダブルブラシ" at bounding box center [691, 250] width 212 height 15
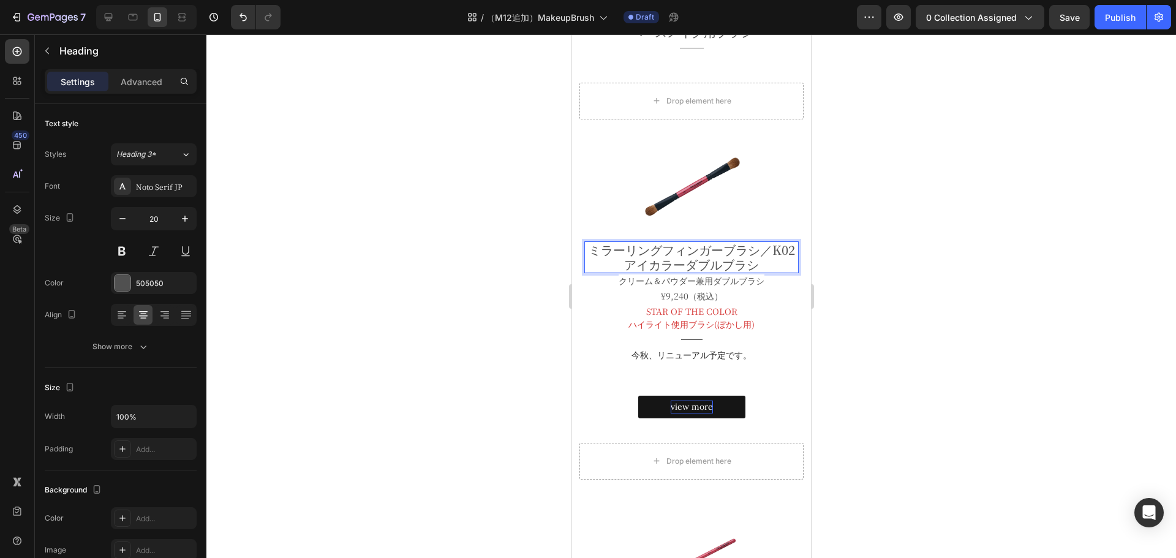
click at [636, 257] on p "ミラーリングフィンガーブラシ／K02 アイカラーダブルブラシ" at bounding box center [691, 257] width 212 height 29
drag, startPoint x: 636, startPoint y: 257, endPoint x: 766, endPoint y: 263, distance: 130.0
click at [766, 263] on p "ミラーリングフィンガーブラシ／K02 アイカラーダブルブラシ" at bounding box center [691, 257] width 212 height 29
drag, startPoint x: 766, startPoint y: 263, endPoint x: 631, endPoint y: 257, distance: 134.9
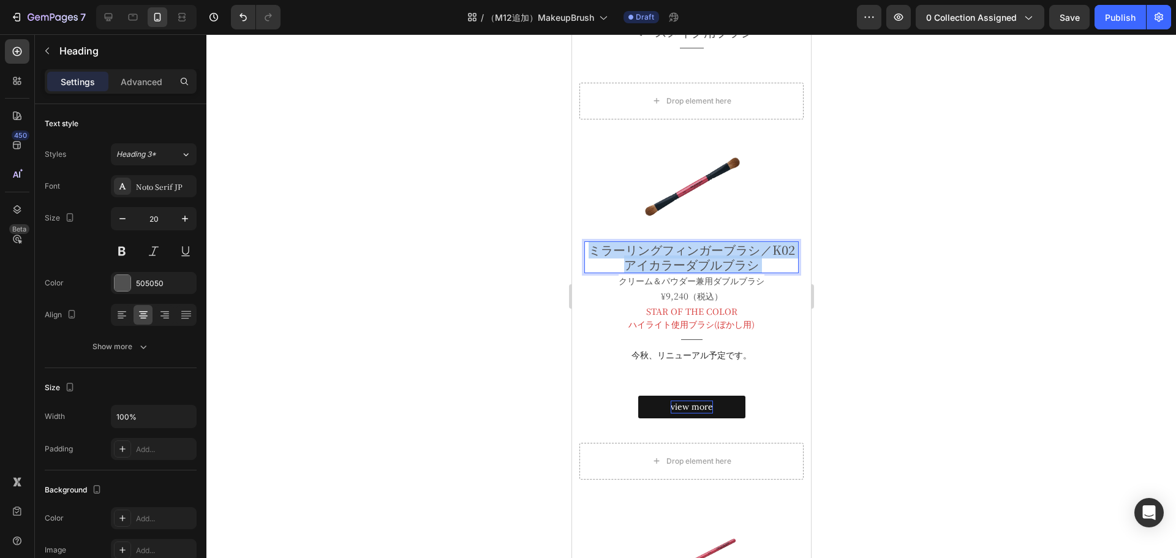
click at [631, 257] on p "ミラーリングフィンガーブラシ／K02 アイカラーダブルブラシ" at bounding box center [691, 257] width 212 height 29
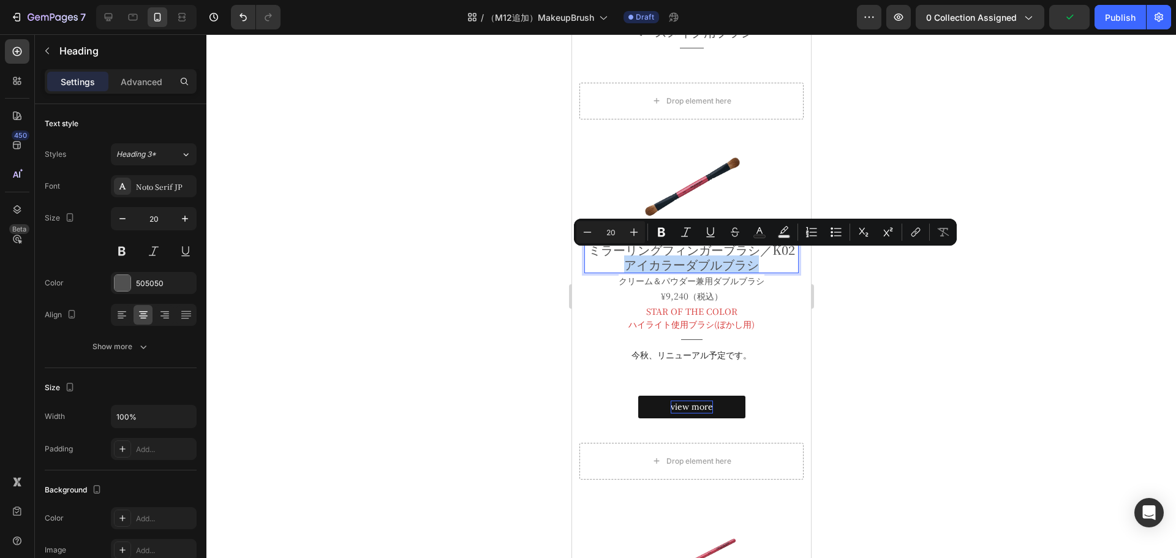
drag, startPoint x: 631, startPoint y: 257, endPoint x: 779, endPoint y: 260, distance: 147.6
click at [779, 260] on p "ミラーリングフィンガーブラシ／K02 アイカラーダブルブラシ" at bounding box center [691, 257] width 212 height 29
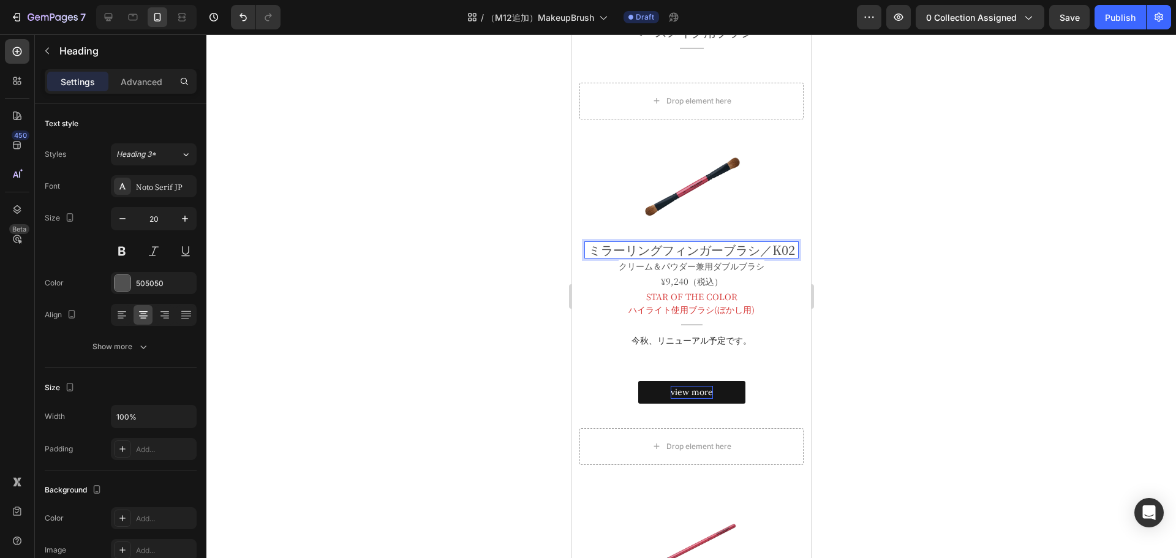
click at [765, 243] on p "ミラーリングフィンガーブラシ／K02" at bounding box center [691, 250] width 212 height 15
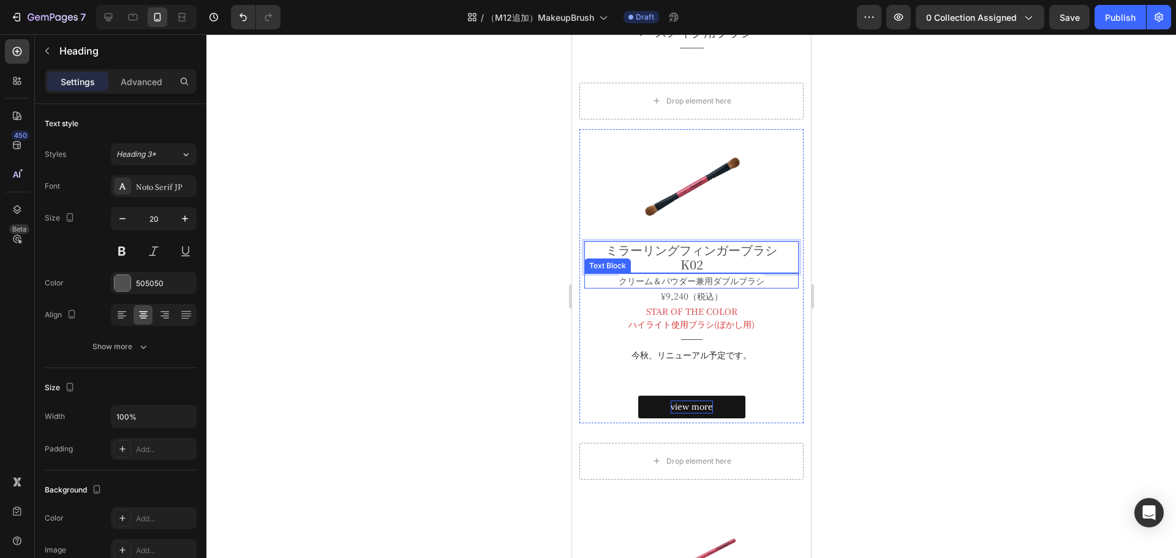
click at [893, 281] on div at bounding box center [690, 296] width 969 height 524
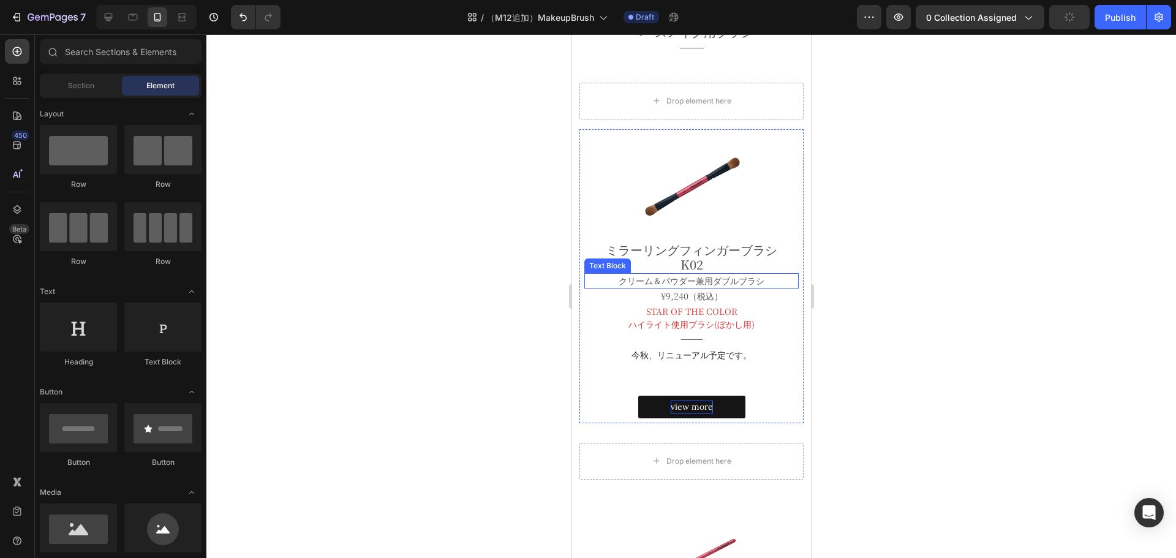
click at [893, 281] on div at bounding box center [690, 296] width 969 height 524
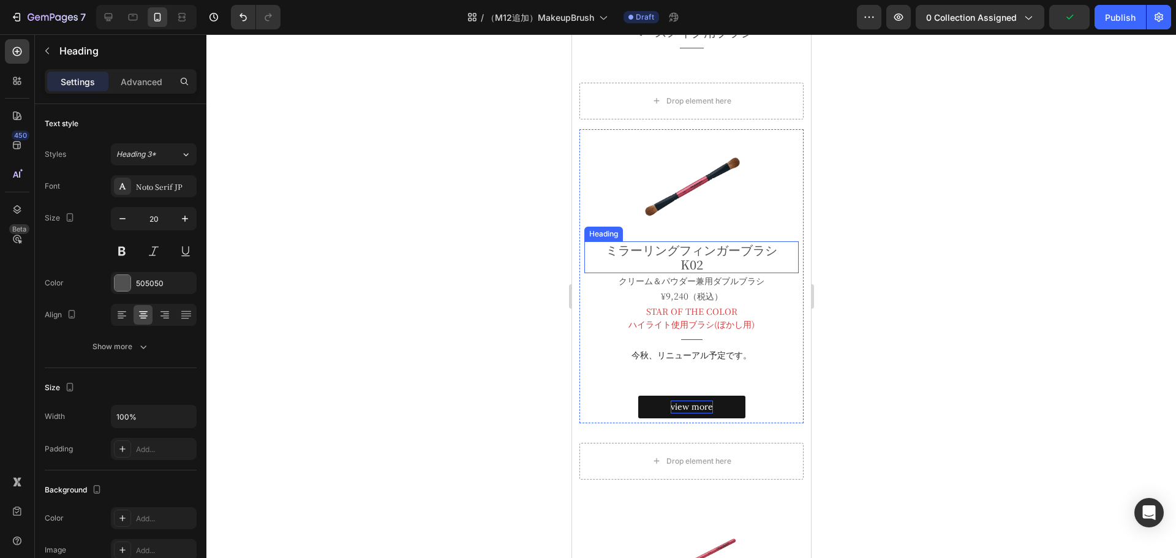
click at [688, 262] on p "ミラーリングフィンガーブラシ K02" at bounding box center [691, 257] width 212 height 29
click at [691, 292] on span "¥9,240（税込）" at bounding box center [691, 296] width 62 height 12
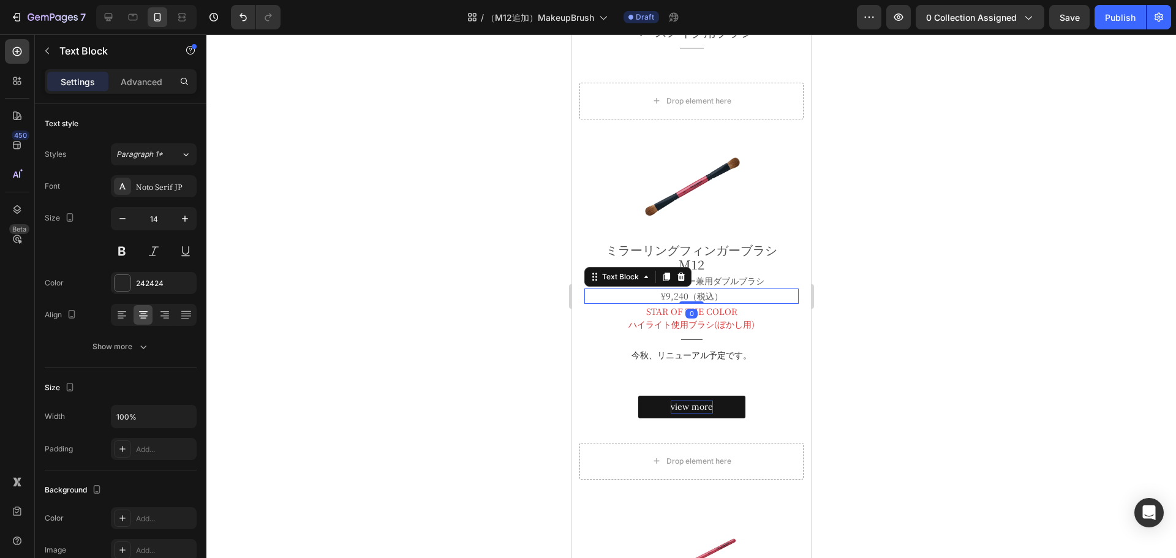
click at [691, 292] on span "¥9,240（税込）" at bounding box center [691, 296] width 62 height 12
click at [663, 291] on span "¥9,240（税込）" at bounding box center [691, 296] width 62 height 12
click at [936, 343] on div at bounding box center [690, 296] width 969 height 524
click at [695, 348] on p "今秋、リニューアル予定です。" at bounding box center [691, 354] width 212 height 13
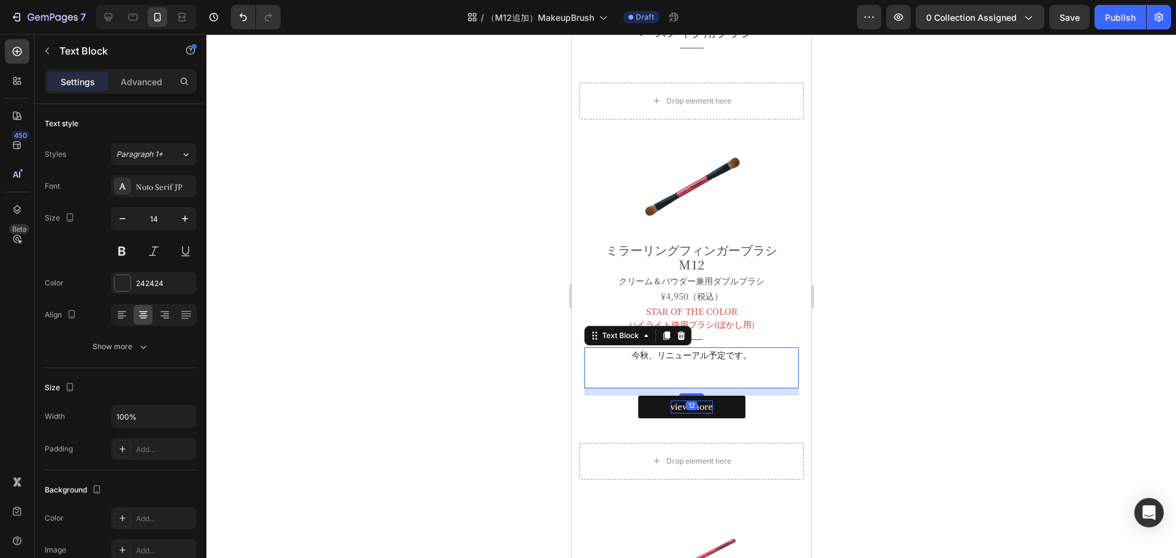
click at [695, 348] on p "今秋、リニューアル予定です。" at bounding box center [691, 354] width 212 height 13
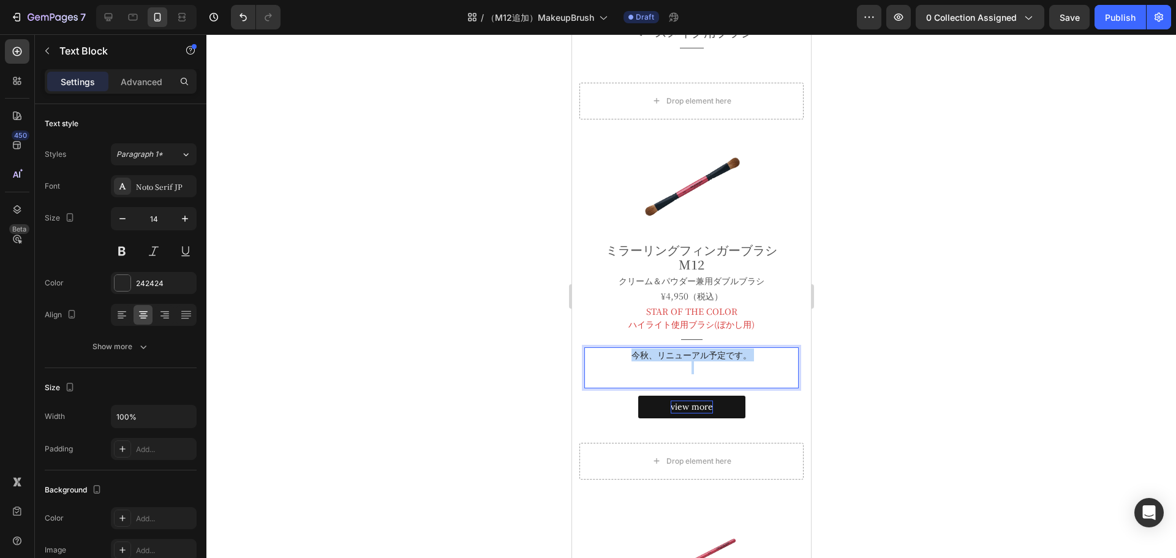
click at [695, 348] on p "今秋、リニューアル予定です。" at bounding box center [691, 354] width 212 height 13
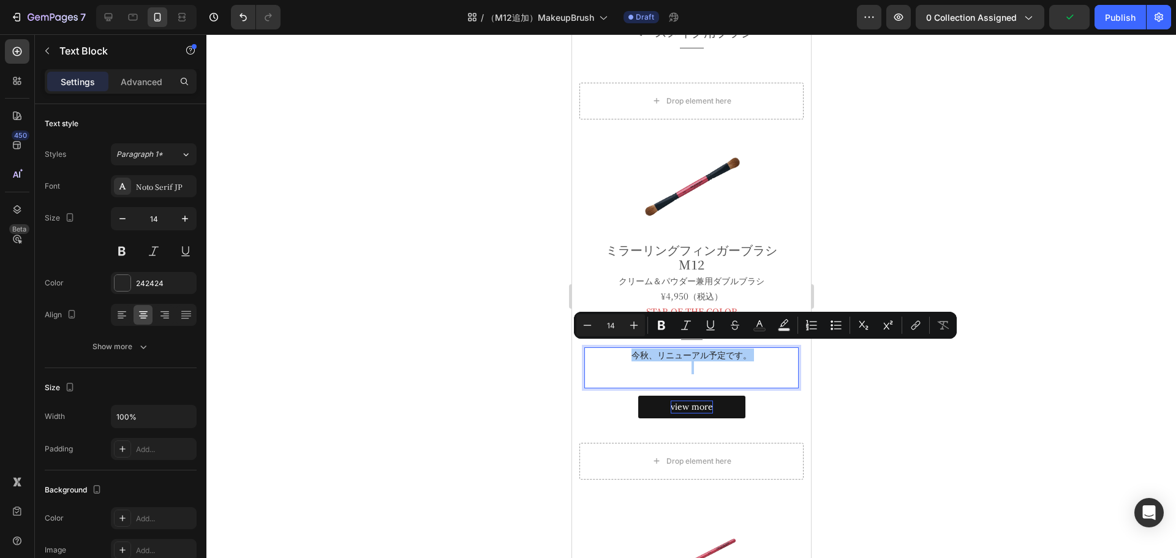
click at [876, 411] on div at bounding box center [690, 296] width 969 height 524
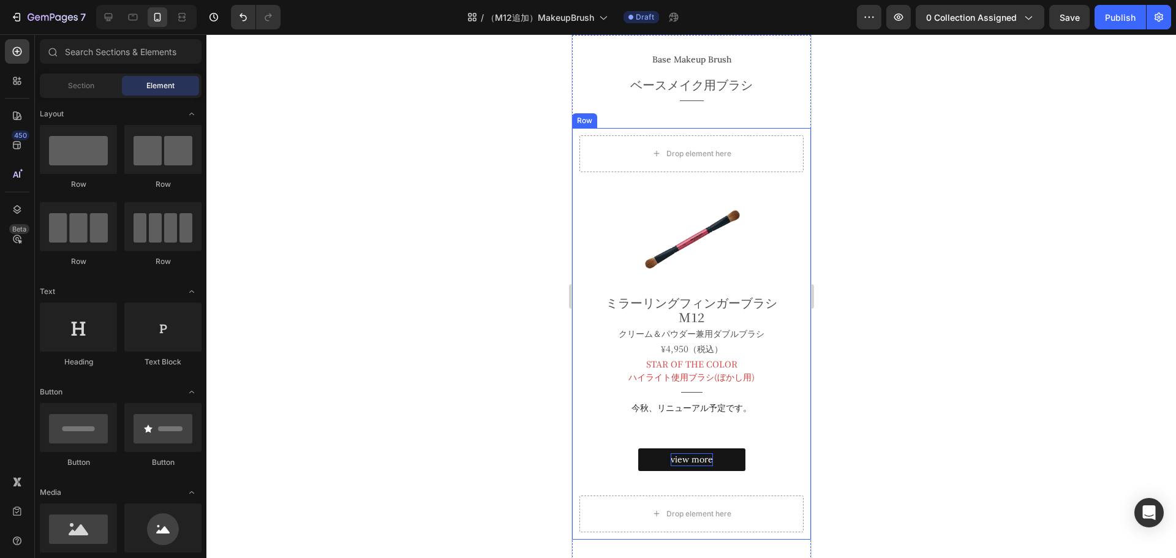
scroll to position [207, 0]
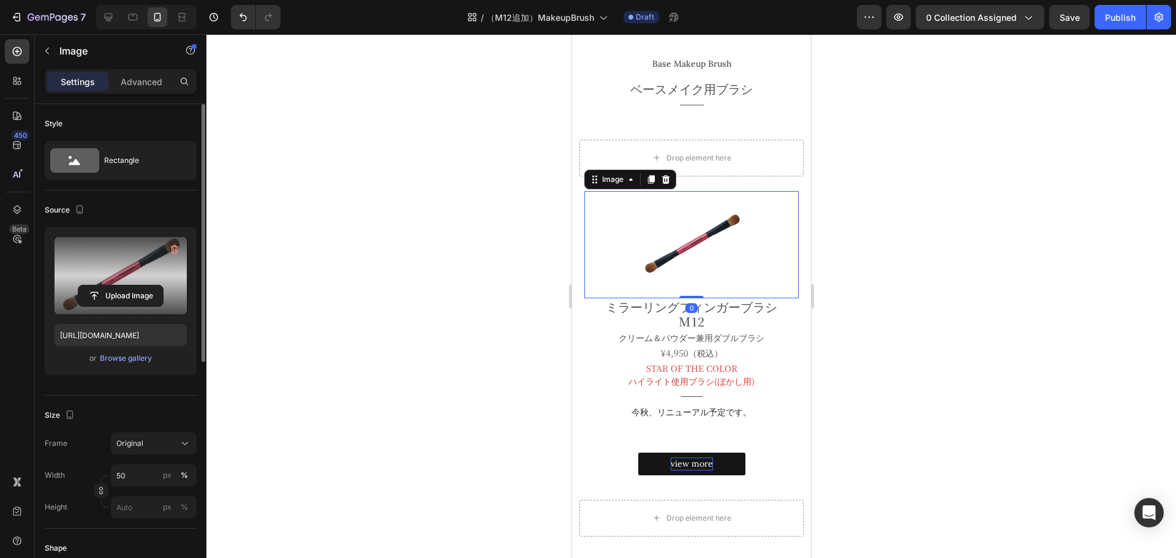
click at [132, 274] on label at bounding box center [121, 275] width 132 height 77
click at [132, 285] on input "file" at bounding box center [120, 295] width 85 height 21
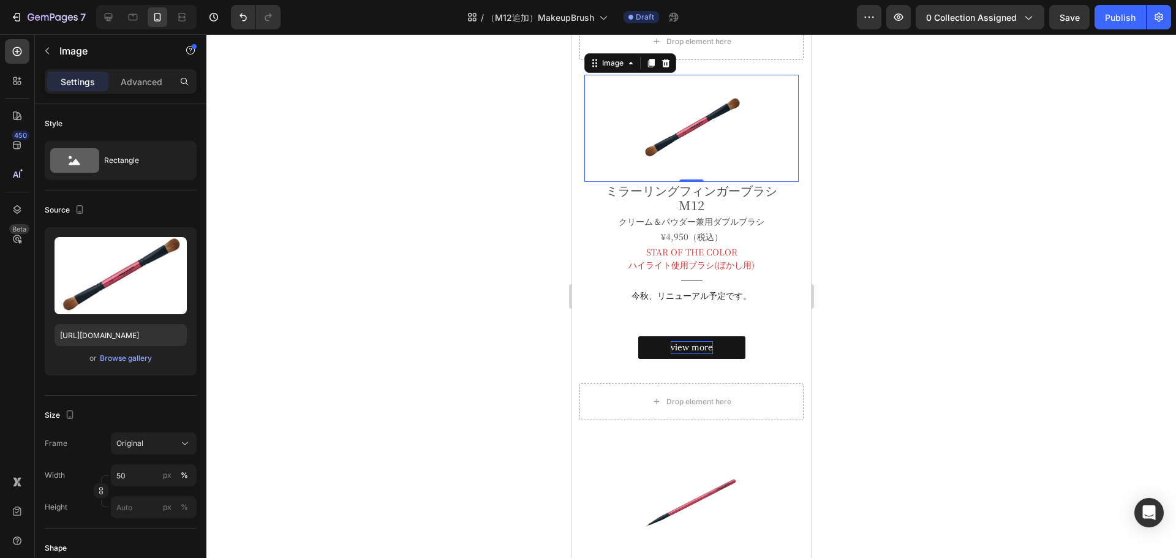
scroll to position [321, 0]
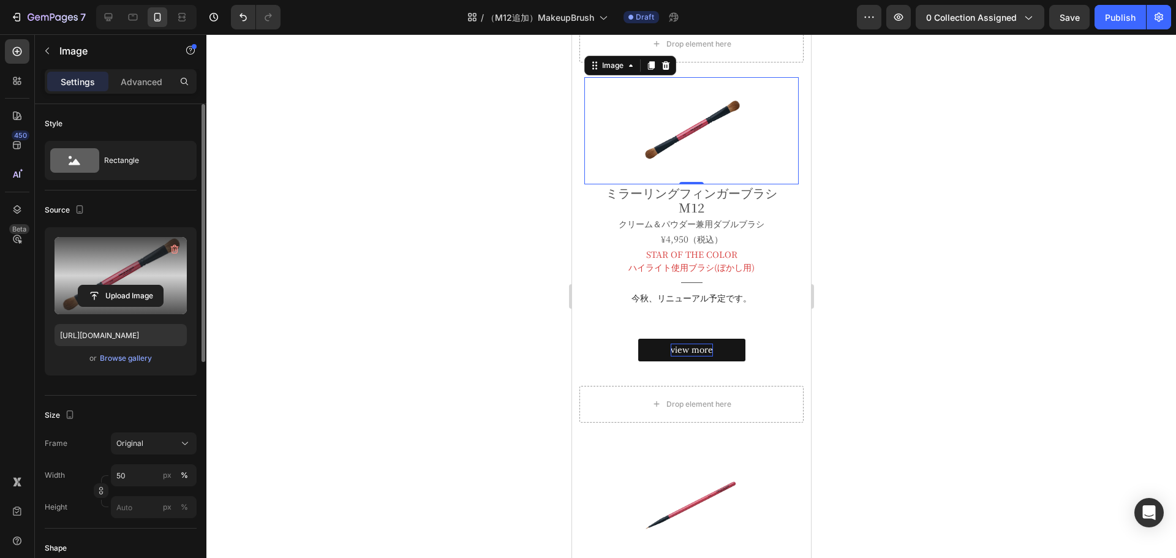
click at [113, 252] on label at bounding box center [121, 275] width 132 height 77
click at [113, 285] on input "file" at bounding box center [120, 295] width 85 height 21
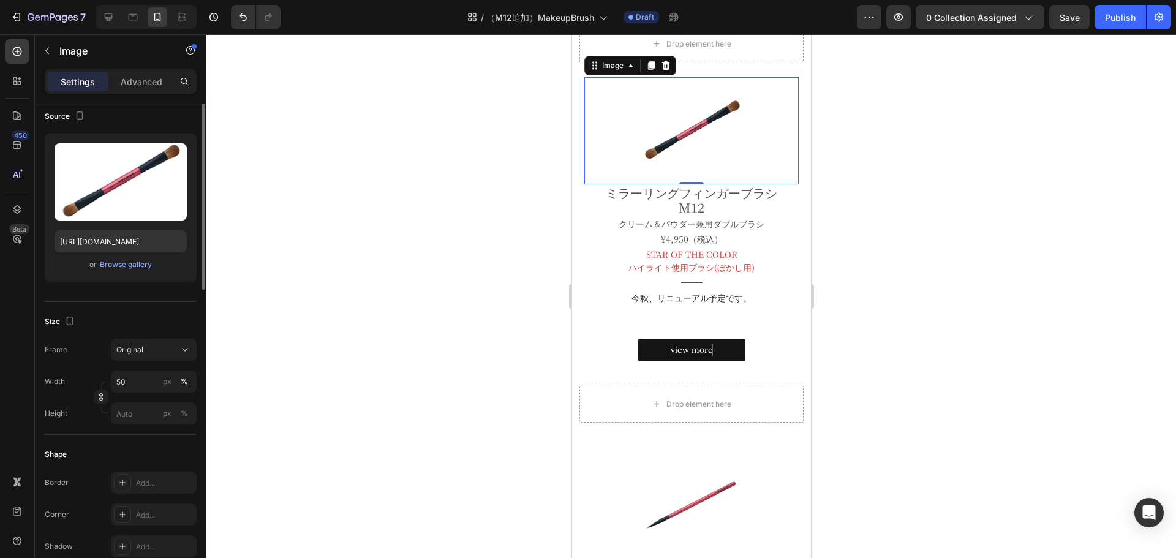
scroll to position [0, 0]
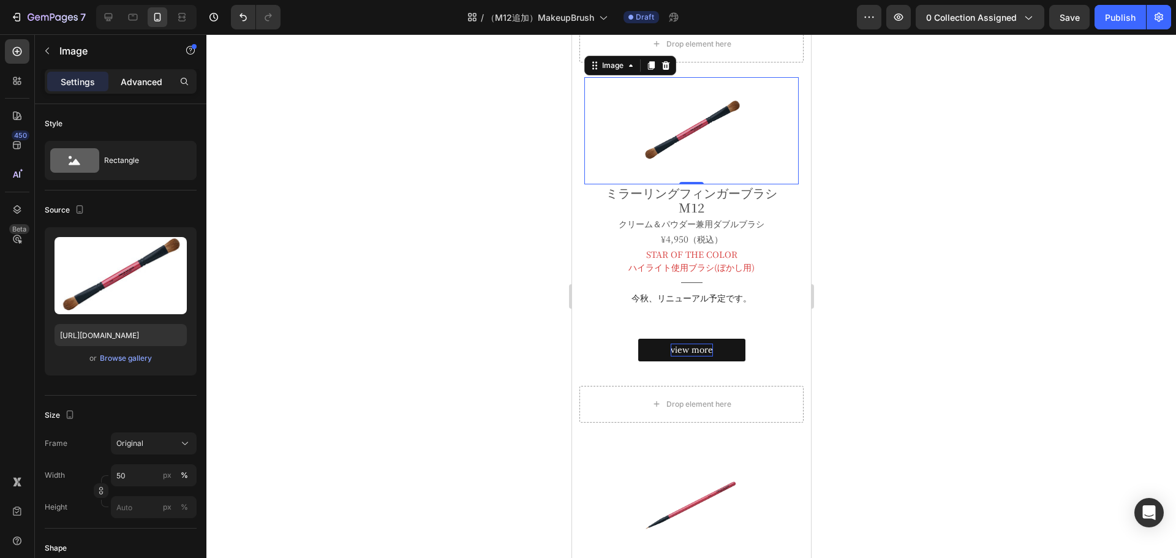
click at [139, 77] on p "Advanced" at bounding box center [142, 81] width 42 height 13
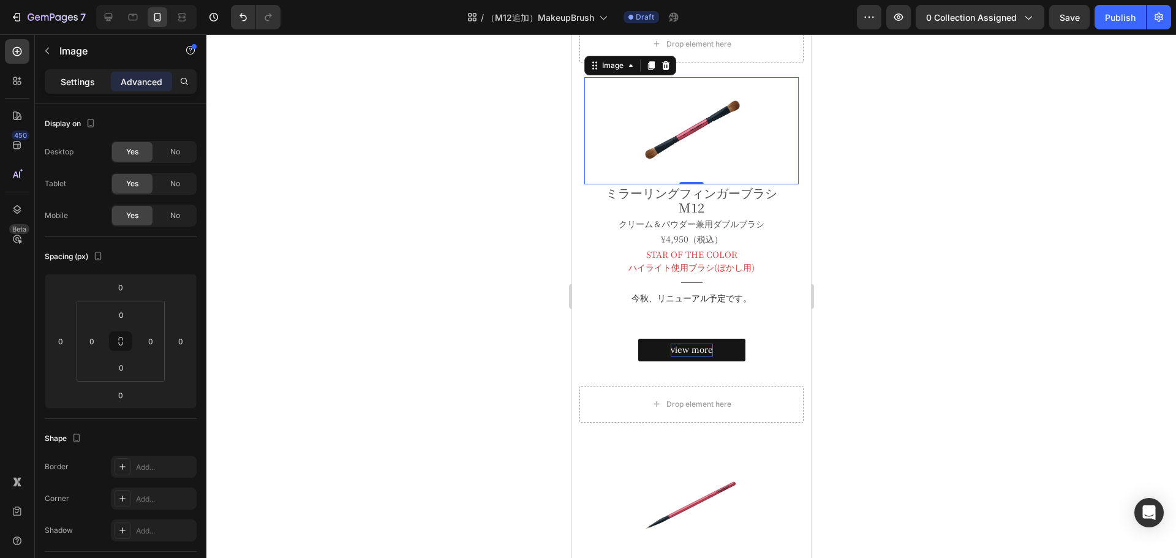
click at [67, 83] on p "Settings" at bounding box center [78, 81] width 34 height 13
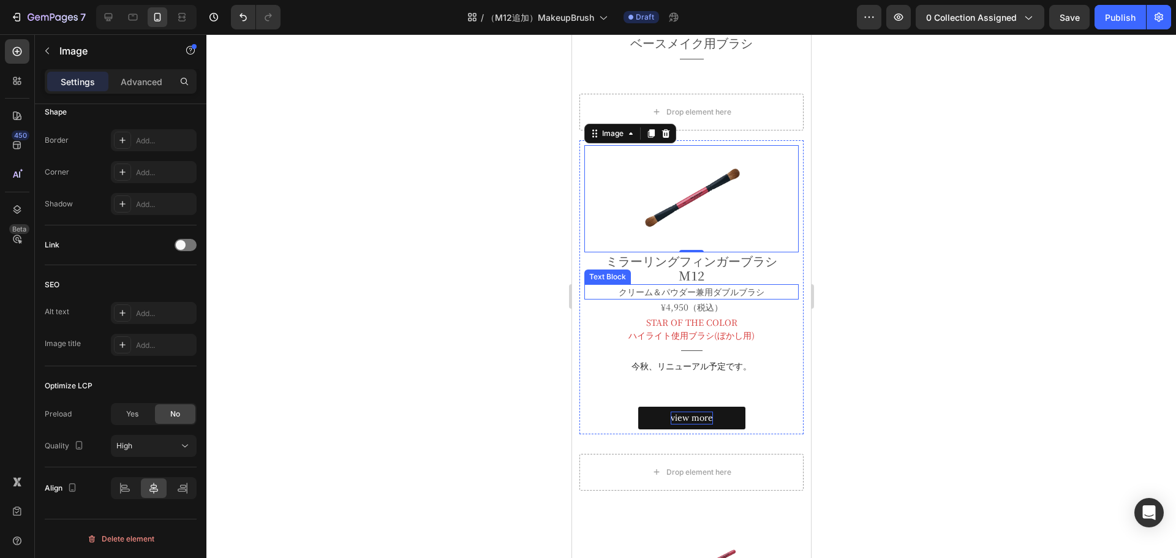
scroll to position [276, 0]
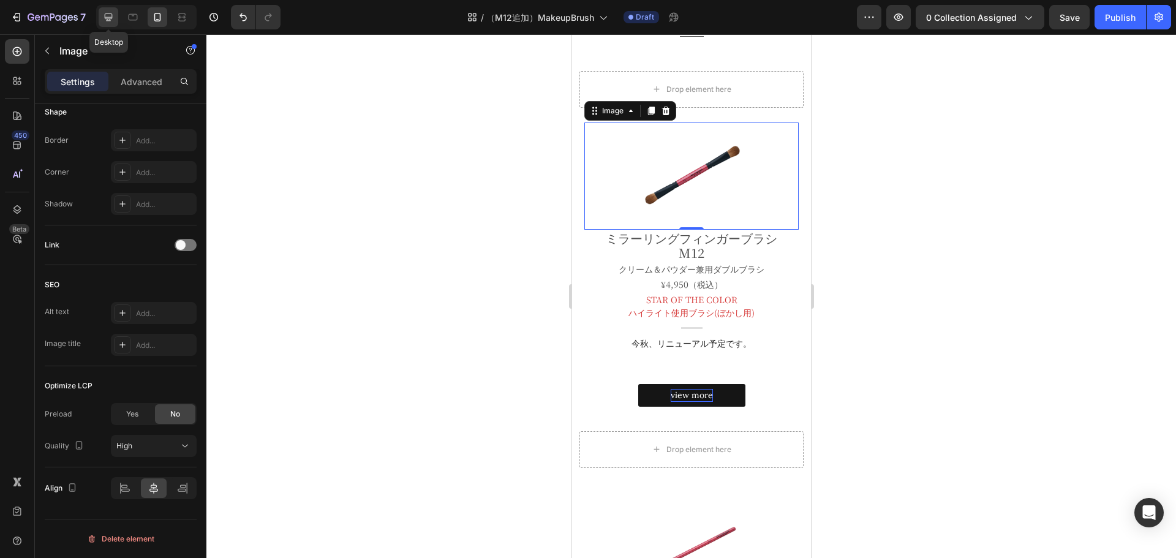
click at [103, 15] on icon at bounding box center [108, 17] width 12 height 12
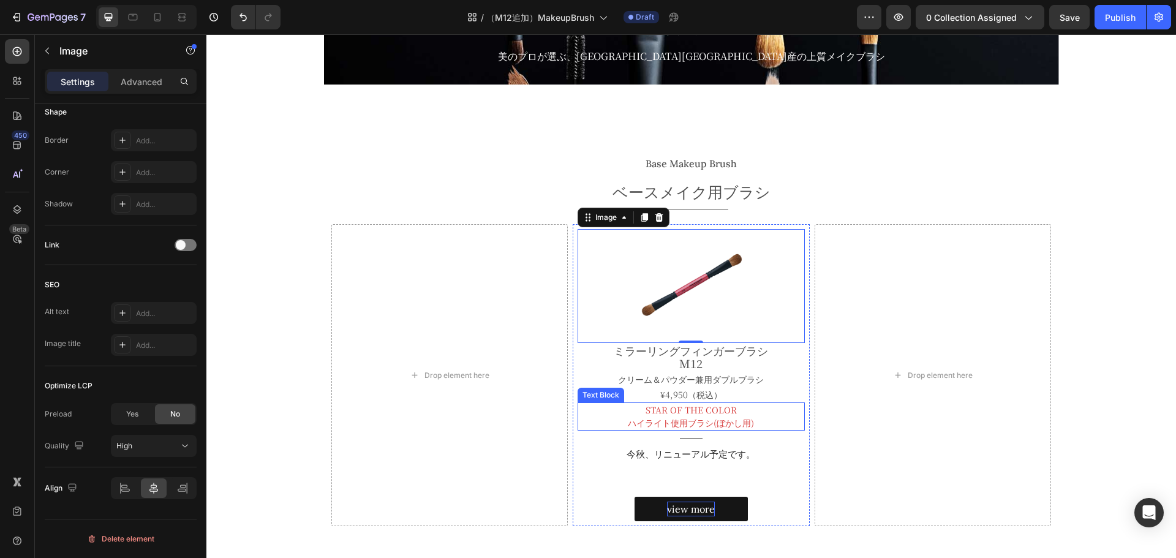
scroll to position [170, 0]
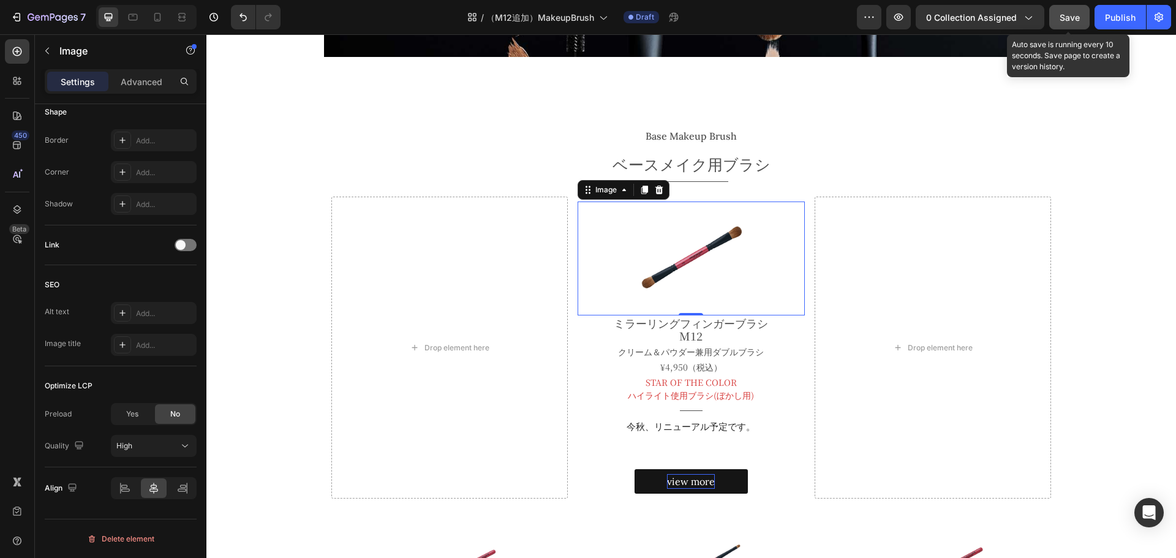
click at [1065, 17] on span "Save" at bounding box center [1069, 17] width 20 height 10
